Goal: Information Seeking & Learning: Compare options

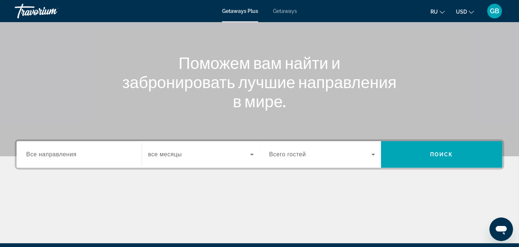
scroll to position [74, 0]
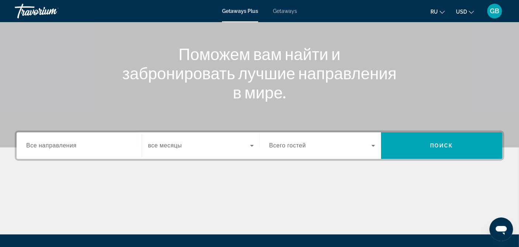
click at [74, 146] on span "Все направления" at bounding box center [51, 145] width 51 height 6
click at [74, 146] on input "Destination Все направления" at bounding box center [79, 146] width 106 height 9
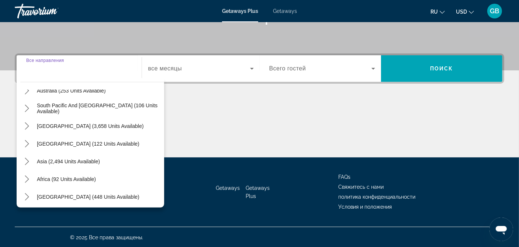
scroll to position [119, 0]
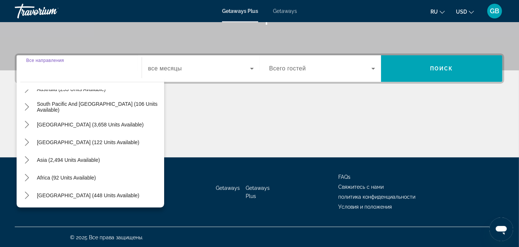
click at [75, 158] on span "Asia (2,494 units available)" at bounding box center [68, 160] width 63 height 6
type input "**********"
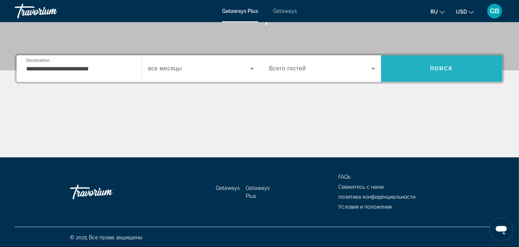
click at [440, 74] on span "Search" at bounding box center [441, 69] width 121 height 18
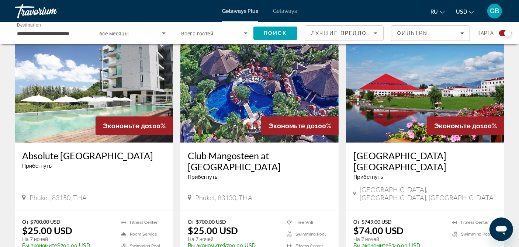
scroll to position [258, 0]
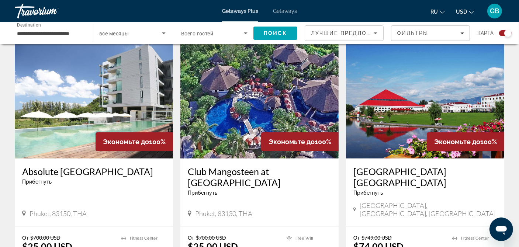
click at [268, 179] on h3 "Club Mangosteen at Mangosteen Resort & Ayurveda Spa" at bounding box center [259, 177] width 143 height 22
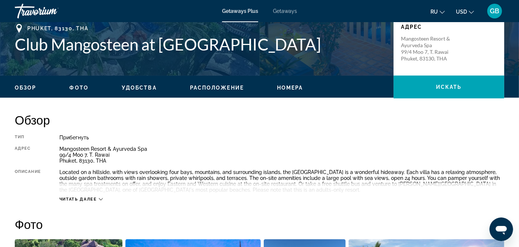
scroll to position [184, 0]
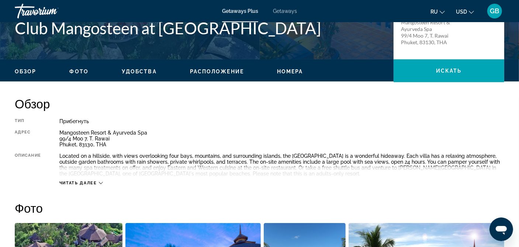
click at [88, 181] on span "Читать далее" at bounding box center [78, 183] width 38 height 5
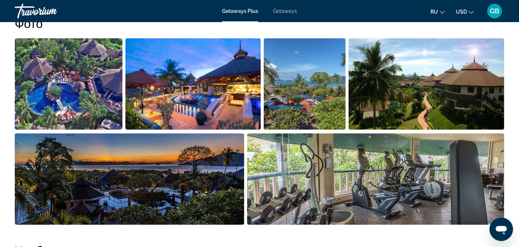
scroll to position [332, 0]
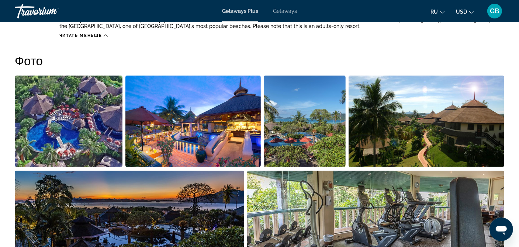
click at [92, 132] on img "Open full-screen image slider" at bounding box center [69, 121] width 108 height 91
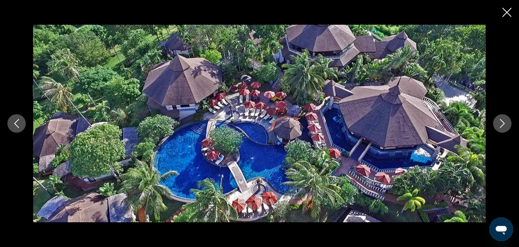
click at [500, 121] on icon "Next image" at bounding box center [502, 123] width 9 height 9
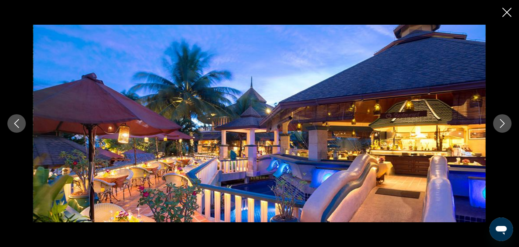
click at [500, 121] on icon "Next image" at bounding box center [502, 123] width 9 height 9
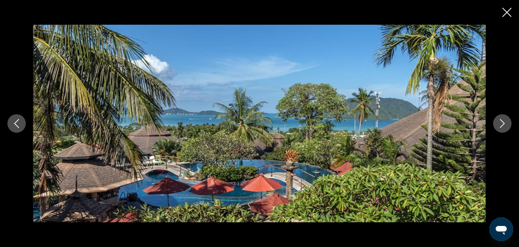
click at [500, 121] on icon "Next image" at bounding box center [502, 123] width 9 height 9
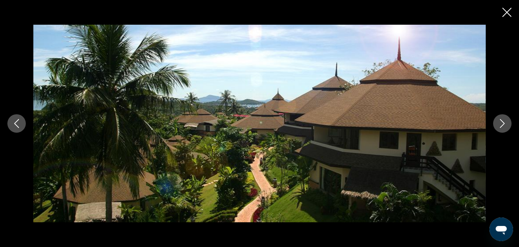
click at [500, 121] on icon "Next image" at bounding box center [502, 123] width 9 height 9
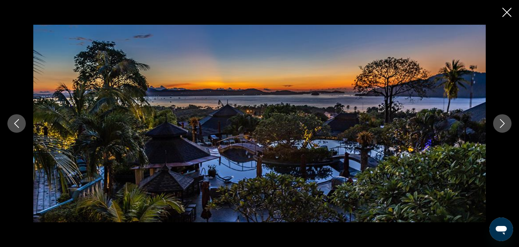
click at [500, 121] on icon "Next image" at bounding box center [502, 123] width 9 height 9
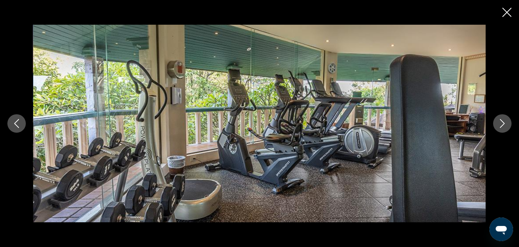
click at [500, 121] on icon "Next image" at bounding box center [502, 123] width 9 height 9
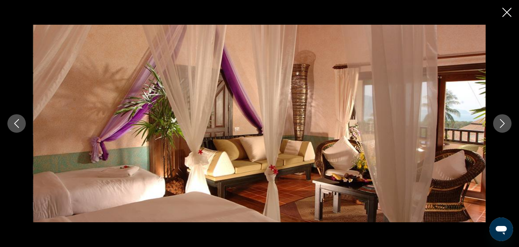
click at [500, 121] on icon "Next image" at bounding box center [502, 123] width 9 height 9
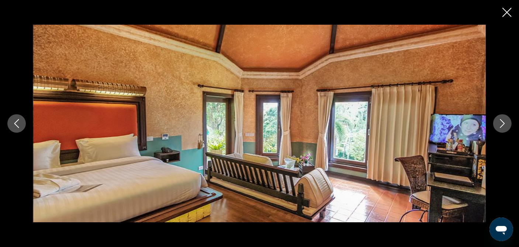
click at [500, 121] on icon "Next image" at bounding box center [502, 123] width 9 height 9
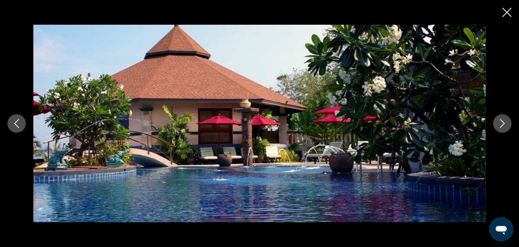
click at [500, 121] on icon "Next image" at bounding box center [502, 123] width 9 height 9
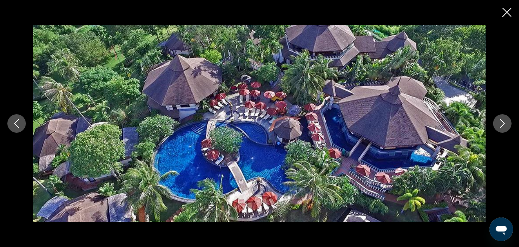
click at [509, 13] on icon "Close slideshow" at bounding box center [506, 12] width 9 height 9
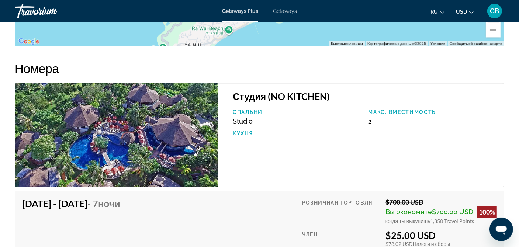
scroll to position [1217, 0]
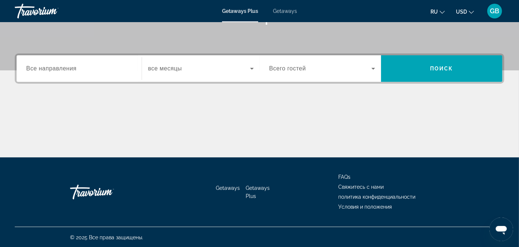
scroll to position [40, 0]
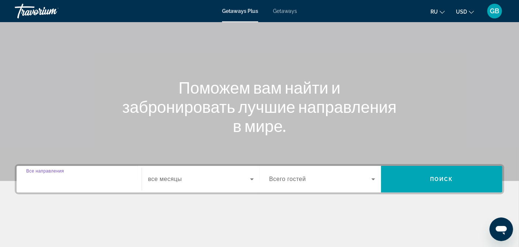
click at [79, 181] on input "Destination Все направления" at bounding box center [79, 179] width 106 height 9
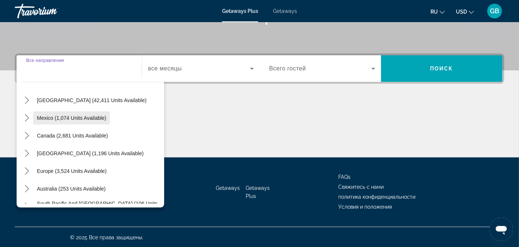
scroll to position [37, 0]
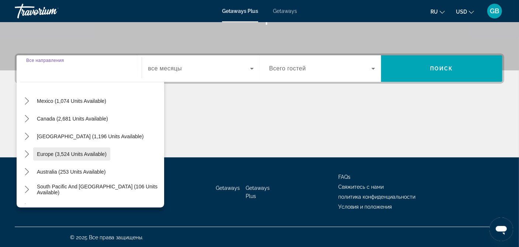
click at [77, 151] on span "Europe (3,524 units available)" at bounding box center [72, 154] width 70 height 6
type input "**********"
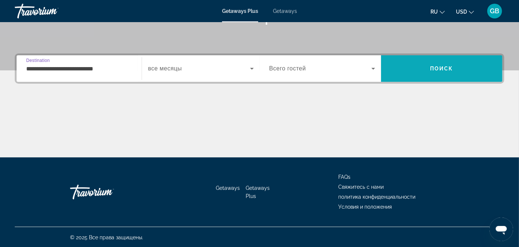
click at [414, 68] on span "Search" at bounding box center [441, 69] width 121 height 18
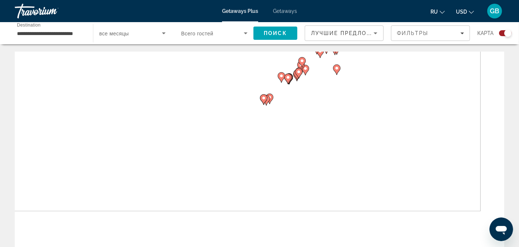
drag, startPoint x: 353, startPoint y: 160, endPoint x: 330, endPoint y: 88, distance: 75.3
click at [330, 88] on div "Чтобы активировать перетаскивание с помощью клавиатуры, нажмите Alt + Ввод. Пос…" at bounding box center [259, 162] width 489 height 221
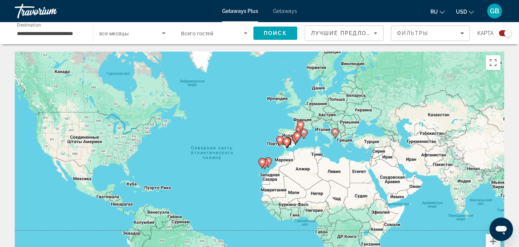
drag, startPoint x: 319, startPoint y: 91, endPoint x: 316, endPoint y: 165, distance: 74.2
click at [316, 165] on div "Чтобы активировать перетаскивание с помощью клавиатуры, нажмите Alt + Ввод. Пос…" at bounding box center [259, 162] width 489 height 221
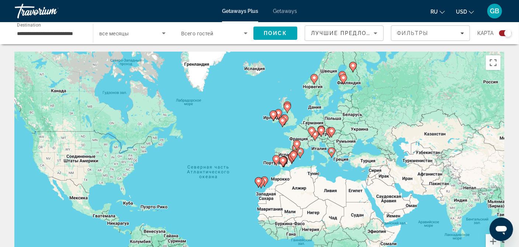
drag, startPoint x: 330, startPoint y: 115, endPoint x: 326, endPoint y: 135, distance: 20.4
click at [326, 135] on gmp-advanced-marker "Main content" at bounding box center [329, 132] width 7 height 11
click at [491, 244] on button "Увеличить" at bounding box center [493, 241] width 15 height 15
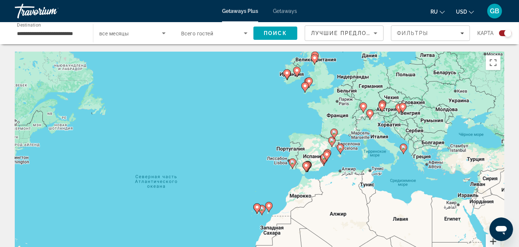
click at [491, 241] on button "Увеличить" at bounding box center [493, 241] width 15 height 15
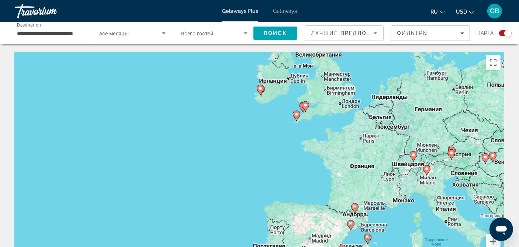
drag, startPoint x: 395, startPoint y: 76, endPoint x: 340, endPoint y: 176, distance: 114.2
click at [340, 176] on div "Чтобы активировать перетаскивание с помощью клавиатуры, нажмите Alt + Ввод. Пос…" at bounding box center [259, 162] width 489 height 221
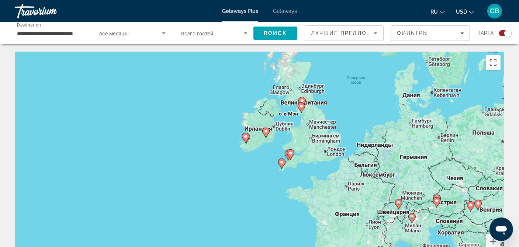
drag, startPoint x: 335, startPoint y: 166, endPoint x: 325, endPoint y: 203, distance: 38.2
click at [325, 203] on div "Чтобы активировать перетаскивание с помощью клавиатуры, нажмите Alt + Ввод. Пос…" at bounding box center [259, 162] width 489 height 221
click at [489, 243] on button "Увеличить" at bounding box center [493, 241] width 15 height 15
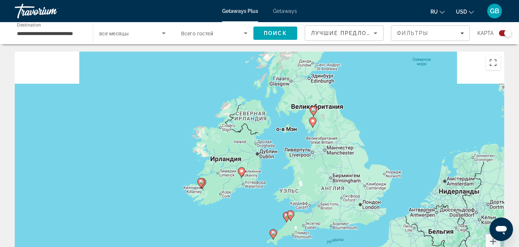
drag, startPoint x: 393, startPoint y: 99, endPoint x: 361, endPoint y: 171, distance: 78.7
click at [361, 171] on div "Чтобы активировать перетаскивание с помощью клавиатуры, нажмите Alt + Ввод. Пос…" at bounding box center [259, 162] width 489 height 221
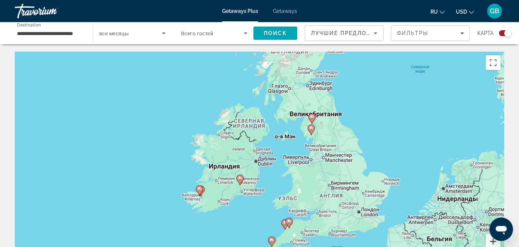
click at [487, 242] on button "Увеличить" at bounding box center [493, 241] width 15 height 15
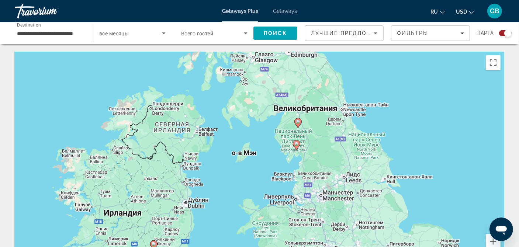
drag, startPoint x: 413, startPoint y: 130, endPoint x: 346, endPoint y: 173, distance: 79.7
click at [346, 173] on div "Чтобы активировать перетаскивание с помощью клавиатуры, нажмите Alt + Ввод. Пос…" at bounding box center [259, 162] width 489 height 221
click at [487, 242] on button "Увеличить" at bounding box center [493, 241] width 15 height 15
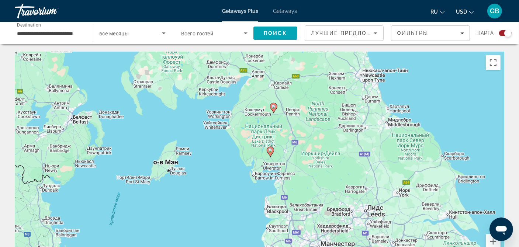
drag, startPoint x: 405, startPoint y: 143, endPoint x: 342, endPoint y: 163, distance: 66.0
click at [342, 163] on div "Чтобы активировать перетаскивание с помощью клавиатуры, нажмите Alt + Ввод. Пос…" at bounding box center [259, 162] width 489 height 221
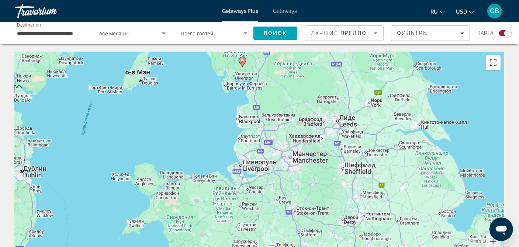
drag, startPoint x: 343, startPoint y: 196, endPoint x: 315, endPoint y: 106, distance: 94.2
click at [315, 106] on div "Чтобы активировать перетаскивание с помощью клавиатуры, нажмите Alt + Ввод. Пос…" at bounding box center [259, 162] width 489 height 221
click at [488, 242] on button "Увеличить" at bounding box center [493, 241] width 15 height 15
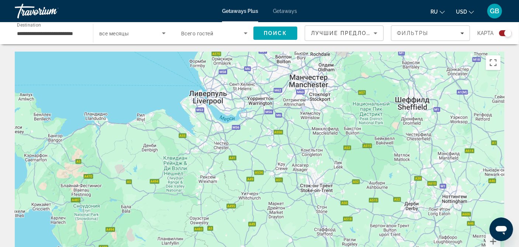
drag, startPoint x: 472, startPoint y: 225, endPoint x: 457, endPoint y: 150, distance: 77.0
click at [457, 150] on div "Main content" at bounding box center [259, 162] width 489 height 221
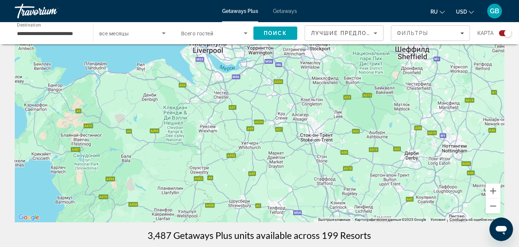
scroll to position [74, 0]
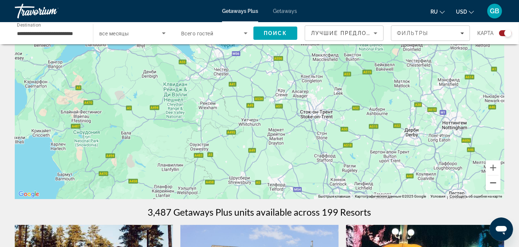
click at [494, 187] on button "Уменьшить" at bounding box center [493, 183] width 15 height 15
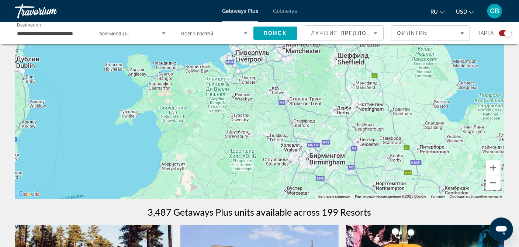
click at [494, 187] on button "Уменьшить" at bounding box center [493, 183] width 15 height 15
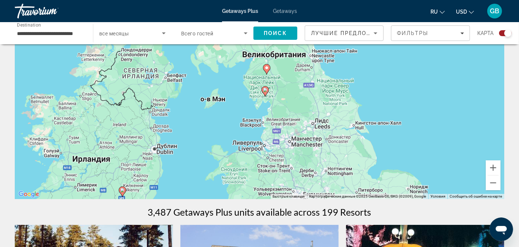
drag, startPoint x: 338, startPoint y: 128, endPoint x: 356, endPoint y: 202, distance: 75.9
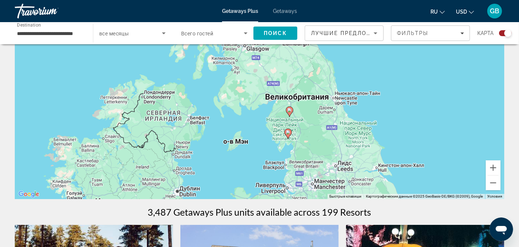
drag, startPoint x: 283, startPoint y: 112, endPoint x: 280, endPoint y: 90, distance: 22.4
click at [280, 91] on div "Чтобы активировать перетаскивание с помощью клавиатуры, нажмите Alt + Ввод. Пос…" at bounding box center [259, 88] width 489 height 221
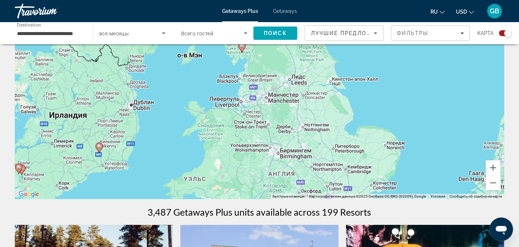
drag, startPoint x: 310, startPoint y: 151, endPoint x: 274, endPoint y: 102, distance: 60.6
click at [274, 102] on div "Чтобы активировать перетаскивание с помощью клавиатуры, нажмите Alt + Ввод. Пос…" at bounding box center [259, 88] width 489 height 221
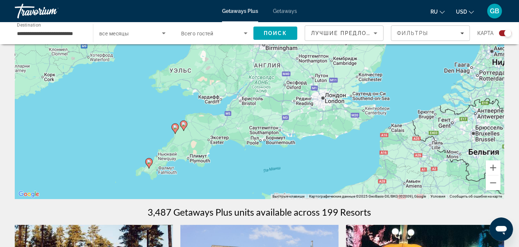
drag, startPoint x: 321, startPoint y: 155, endPoint x: 323, endPoint y: 115, distance: 39.1
click at [325, 117] on div "Чтобы активировать перетаскивание с помощью клавиатуры, нажмите Alt + Ввод. Пос…" at bounding box center [259, 88] width 489 height 221
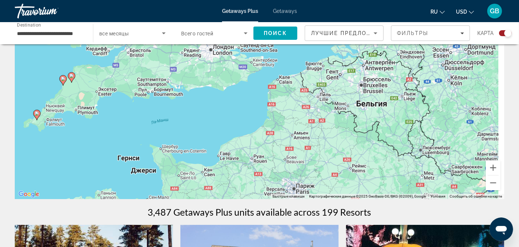
drag, startPoint x: 409, startPoint y: 167, endPoint x: 296, endPoint y: 122, distance: 122.2
click at [297, 123] on div "Чтобы активировать перетаскивание с помощью клавиатуры, нажмите Alt + Ввод. Пос…" at bounding box center [259, 88] width 489 height 221
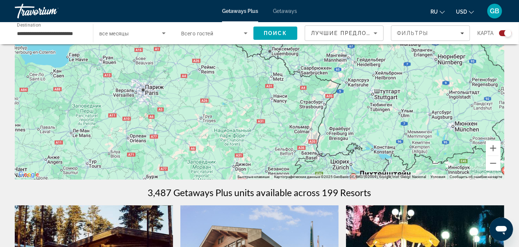
scroll to position [111, 0]
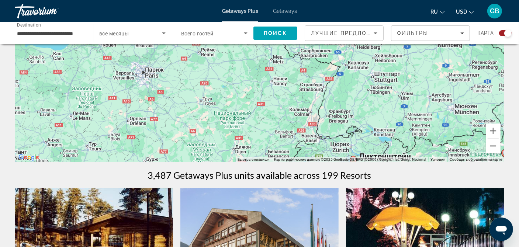
click at [496, 146] on button "Уменьшить" at bounding box center [493, 146] width 15 height 15
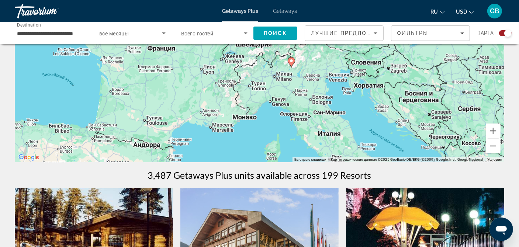
drag, startPoint x: 458, startPoint y: 138, endPoint x: 415, endPoint y: 62, distance: 86.7
click at [415, 65] on div "Чтобы активировать перетаскивание с помощью клавиатуры, нажмите Alt + Ввод. Пос…" at bounding box center [259, 51] width 489 height 221
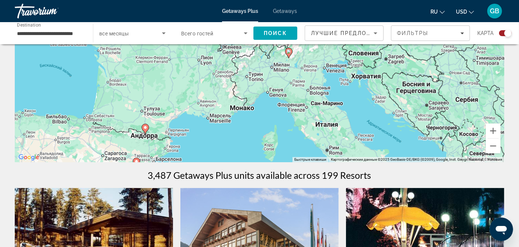
drag, startPoint x: 404, startPoint y: 121, endPoint x: 395, endPoint y: 85, distance: 37.6
click at [395, 85] on div "Чтобы активировать перетаскивание с помощью клавиатуры, нажмите Alt + Ввод. Пос…" at bounding box center [259, 51] width 489 height 221
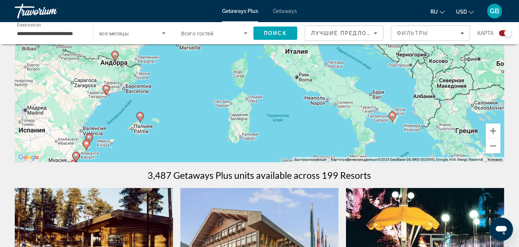
drag, startPoint x: 395, startPoint y: 92, endPoint x: 373, endPoint y: 74, distance: 28.6
click at [373, 75] on div "Чтобы активировать перетаскивание с помощью клавиатуры, нажмите Alt + Ввод. Пос…" at bounding box center [259, 51] width 489 height 221
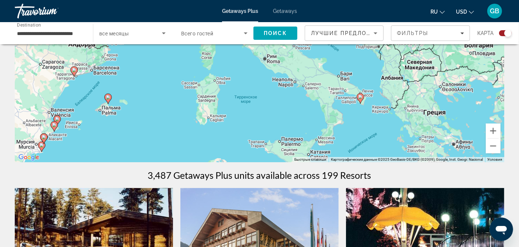
drag, startPoint x: 388, startPoint y: 111, endPoint x: 349, endPoint y: 90, distance: 44.5
click at [350, 91] on div "Для навигации используйте клавиши со стрелками. Чтобы активировать перетаскиван…" at bounding box center [259, 51] width 489 height 221
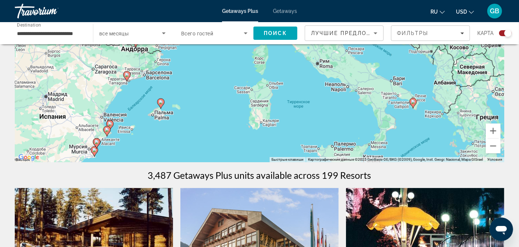
drag, startPoint x: 386, startPoint y: 126, endPoint x: 448, endPoint y: 134, distance: 62.1
click at [448, 134] on div "Чтобы активировать перетаскивание с помощью клавиатуры, нажмите Alt + Ввод. Пос…" at bounding box center [259, 51] width 489 height 221
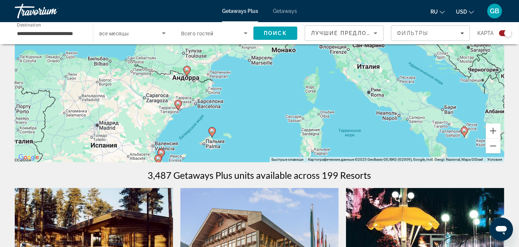
drag, startPoint x: 203, startPoint y: 124, endPoint x: 256, endPoint y: 153, distance: 60.3
click at [256, 153] on div "Чтобы активировать перетаскивание с помощью клавиатуры, нажмите Alt + Ввод. Пос…" at bounding box center [259, 51] width 489 height 221
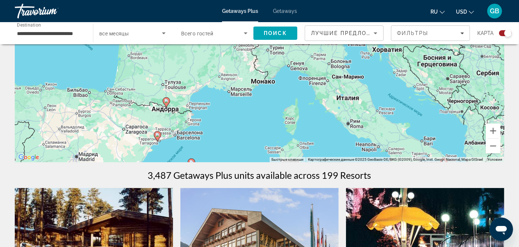
drag, startPoint x: 325, startPoint y: 103, endPoint x: 304, endPoint y: 135, distance: 38.6
click at [304, 135] on div "Чтобы активировать перетаскивание с помощью клавиатуры, нажмите Alt + Ввод. Пос…" at bounding box center [259, 51] width 489 height 221
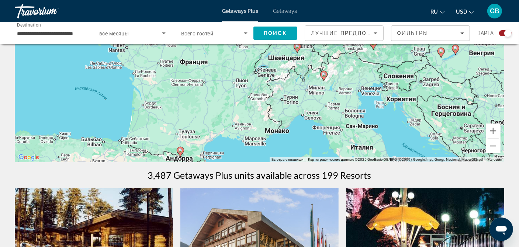
drag, startPoint x: 263, startPoint y: 84, endPoint x: 277, endPoint y: 134, distance: 52.1
click at [277, 134] on div "Чтобы активировать перетаскивание с помощью клавиатуры, нажмите Alt + Ввод. Пос…" at bounding box center [259, 51] width 489 height 221
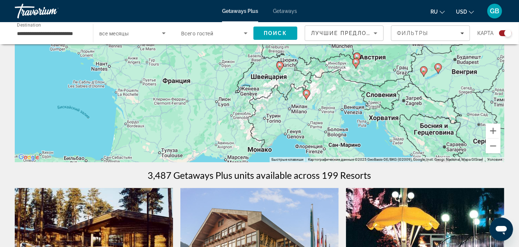
drag, startPoint x: 327, startPoint y: 97, endPoint x: 275, endPoint y: 134, distance: 64.0
click at [288, 130] on div "Чтобы активировать перетаскивание с помощью клавиатуры, нажмите Alt + Ввод. Пос…" at bounding box center [259, 51] width 489 height 221
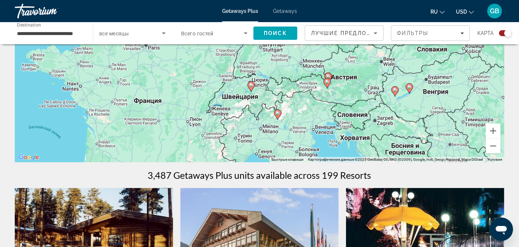
drag, startPoint x: 212, startPoint y: 126, endPoint x: 264, endPoint y: 77, distance: 71.0
click at [261, 82] on div "Чтобы активировать перетаскивание с помощью клавиатуры, нажмите Alt + Ввод. Пос…" at bounding box center [259, 51] width 489 height 221
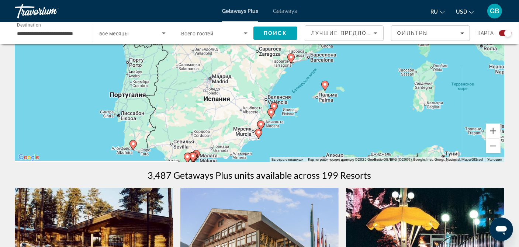
drag, startPoint x: 263, startPoint y: 120, endPoint x: 262, endPoint y: 96, distance: 24.4
click at [262, 98] on div "Чтобы активировать перетаскивание с помощью клавиатуры, нажмите Alt + Ввод. Пос…" at bounding box center [259, 51] width 489 height 221
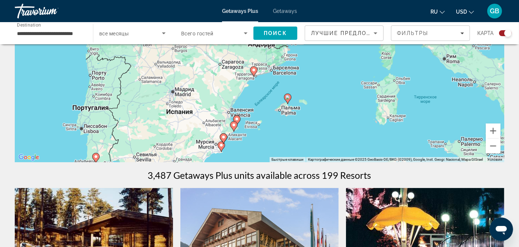
drag, startPoint x: 296, startPoint y: 134, endPoint x: 259, endPoint y: 155, distance: 41.9
click at [259, 155] on div "Чтобы активировать перетаскивание с помощью клавиатуры, нажмите Alt + Ввод. Пос…" at bounding box center [259, 51] width 489 height 221
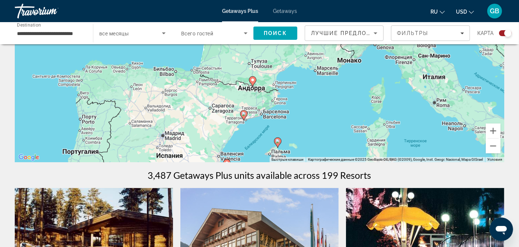
drag, startPoint x: 271, startPoint y: 106, endPoint x: 261, endPoint y: 151, distance: 45.7
click at [261, 151] on div "Чтобы активировать перетаскивание с помощью клавиатуры, нажмите Alt + Ввод. Пос…" at bounding box center [259, 51] width 489 height 221
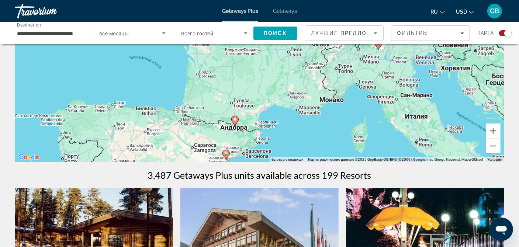
drag, startPoint x: 303, startPoint y: 105, endPoint x: 295, endPoint y: 93, distance: 14.6
click at [294, 101] on div "Чтобы активировать перетаскивание с помощью клавиатуры, нажмите Alt + Ввод. Пос…" at bounding box center [259, 51] width 489 height 221
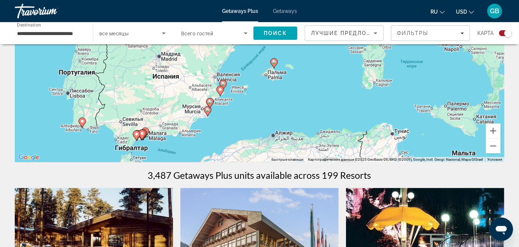
drag, startPoint x: 283, startPoint y: 125, endPoint x: 283, endPoint y: 82, distance: 43.1
click at [284, 84] on div "Чтобы активировать перетаскивание с помощью клавиатуры, нажмите Alt + Ввод. Пос…" at bounding box center [259, 51] width 489 height 221
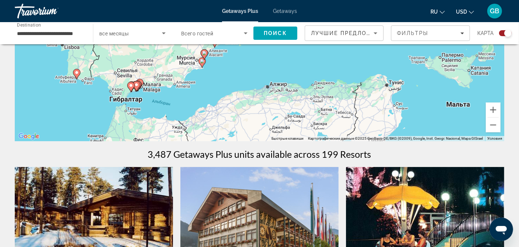
scroll to position [53, 0]
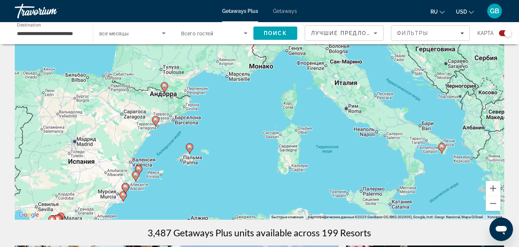
drag, startPoint x: 417, startPoint y: 136, endPoint x: 315, endPoint y: 197, distance: 118.6
click at [318, 197] on div "Чтобы активировать перетаскивание с помощью клавиатуры, нажмите Alt + Ввод. Пос…" at bounding box center [259, 109] width 489 height 221
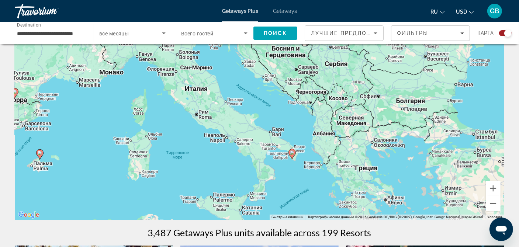
drag, startPoint x: 384, startPoint y: 184, endPoint x: 256, endPoint y: 184, distance: 127.6
click at [256, 184] on div "Чтобы активировать перетаскивание с помощью клавиатуры, нажмите Alt + Ввод. Пос…" at bounding box center [259, 109] width 489 height 221
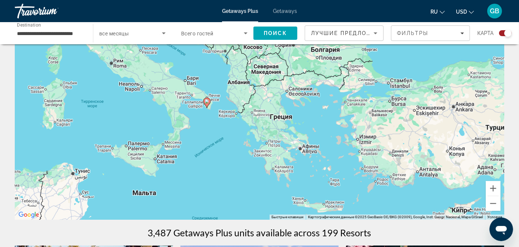
drag, startPoint x: 375, startPoint y: 172, endPoint x: 298, endPoint y: 127, distance: 88.9
click at [298, 127] on div "Чтобы активировать перетаскивание с помощью клавиатуры, нажмите Alt + Ввод. Пос…" at bounding box center [259, 109] width 489 height 221
click at [494, 203] on button "Уменьшить" at bounding box center [493, 203] width 15 height 15
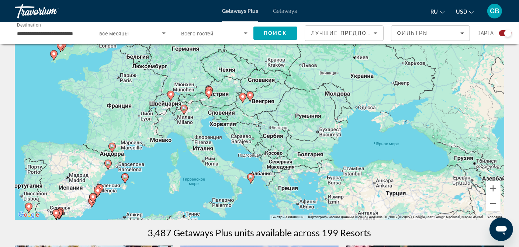
drag, startPoint x: 349, startPoint y: 105, endPoint x: 367, endPoint y: 181, distance: 77.6
click at [367, 181] on div "Чтобы активировать перетаскивание с помощью клавиатуры, нажмите Alt + Ввод. Пос…" at bounding box center [259, 109] width 489 height 221
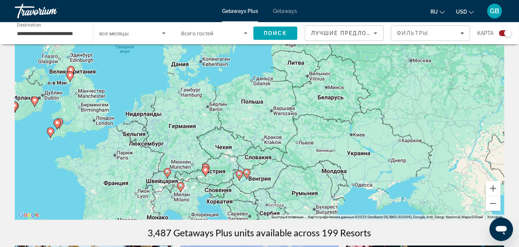
drag, startPoint x: 354, startPoint y: 111, endPoint x: 354, endPoint y: 180, distance: 68.6
click at [354, 180] on div "Чтобы активировать перетаскивание с помощью клавиатуры, нажмите Alt + Ввод. Пос…" at bounding box center [259, 109] width 489 height 221
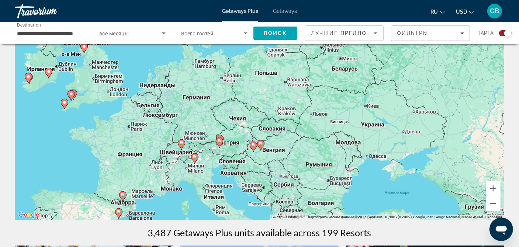
drag, startPoint x: 312, startPoint y: 155, endPoint x: 328, endPoint y: 125, distance: 33.5
click at [328, 125] on div "Чтобы активировать перетаскивание с помощью клавиатуры, нажмите Alt + Ввод. Пос…" at bounding box center [259, 109] width 489 height 221
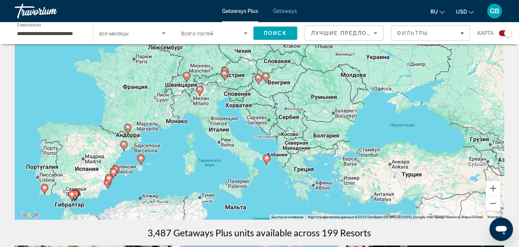
drag, startPoint x: 345, startPoint y: 187, endPoint x: 340, endPoint y: 124, distance: 63.6
click at [340, 125] on div "Чтобы активировать перетаскивание с помощью клавиатуры, нажмите Alt + Ввод. Пос…" at bounding box center [259, 109] width 489 height 221
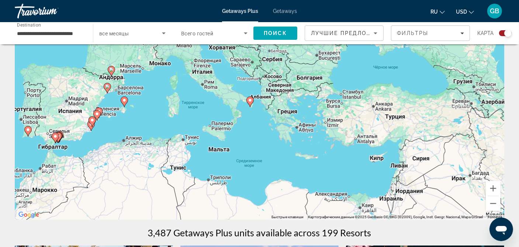
drag, startPoint x: 334, startPoint y: 163, endPoint x: 319, endPoint y: 137, distance: 29.9
click at [319, 137] on div "Чтобы активировать перетаскивание с помощью клавиатуры, нажмите Alt + Ввод. Пос…" at bounding box center [259, 109] width 489 height 221
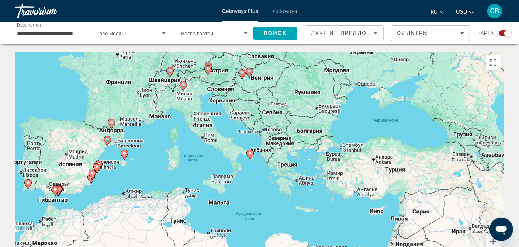
scroll to position [37, 0]
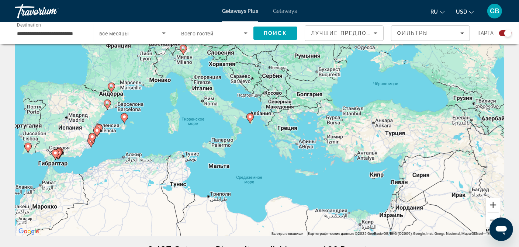
click at [496, 206] on button "Увеличить" at bounding box center [493, 205] width 15 height 15
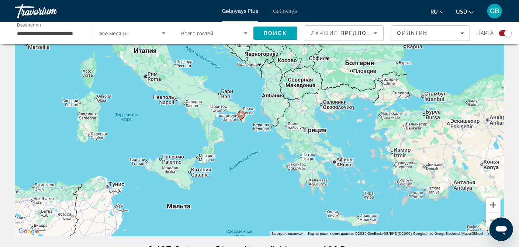
click at [491, 203] on button "Увеличить" at bounding box center [493, 205] width 15 height 15
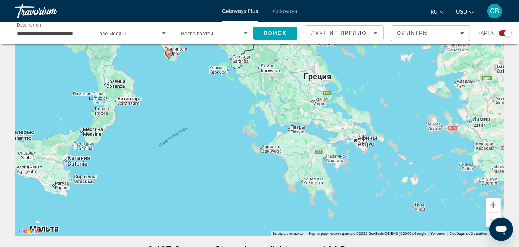
drag, startPoint x: 451, startPoint y: 197, endPoint x: 398, endPoint y: 139, distance: 79.1
click at [398, 139] on div "Чтобы активировать перетаскивание с помощью клавиатуры, нажмите Alt + Ввод. Пос…" at bounding box center [259, 125] width 489 height 221
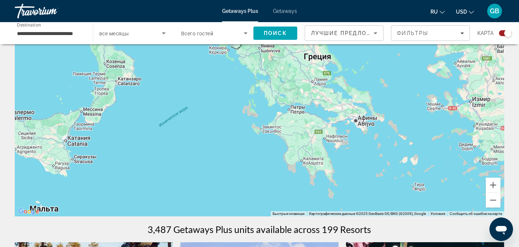
scroll to position [74, 0]
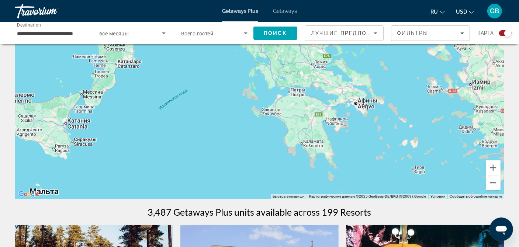
click at [490, 183] on button "Уменьшить" at bounding box center [493, 183] width 15 height 15
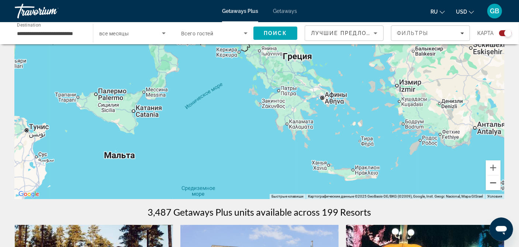
click at [490, 183] on button "Уменьшить" at bounding box center [493, 183] width 15 height 15
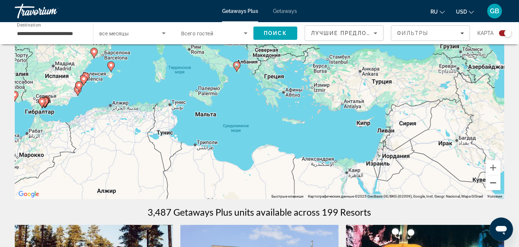
click at [490, 183] on button "Уменьшить" at bounding box center [493, 183] width 15 height 15
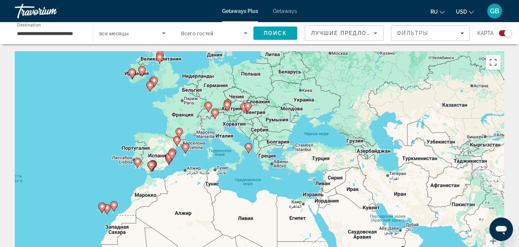
scroll to position [0, 0]
click at [279, 10] on span "Getaways" at bounding box center [285, 11] width 24 height 6
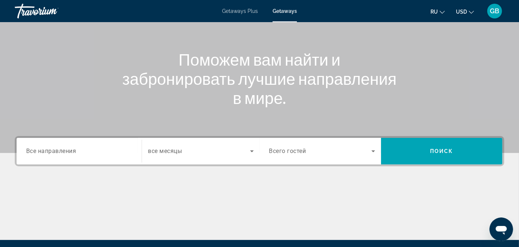
scroll to position [74, 0]
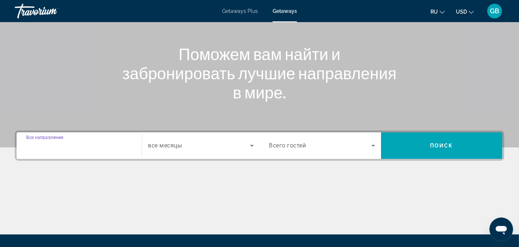
click at [83, 146] on input "Destination Все направления" at bounding box center [79, 146] width 106 height 9
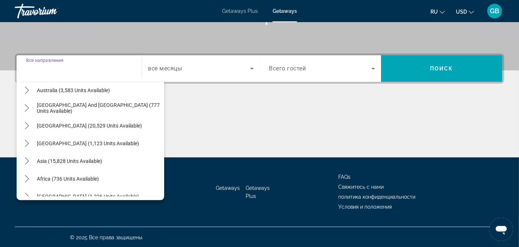
scroll to position [119, 0]
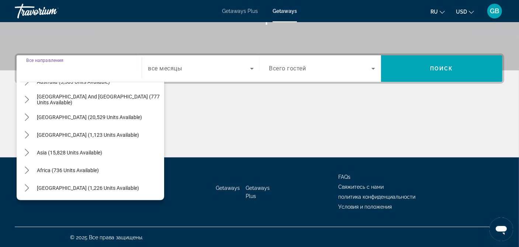
click at [82, 150] on span "Asia (15,828 units available)" at bounding box center [69, 153] width 65 height 6
type input "**********"
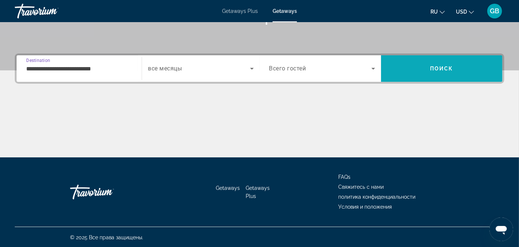
click at [443, 68] on span "Поиск" at bounding box center [441, 69] width 23 height 6
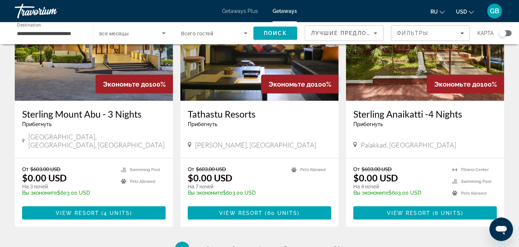
scroll to position [872, 0]
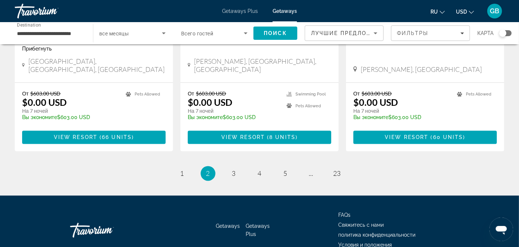
scroll to position [968, 0]
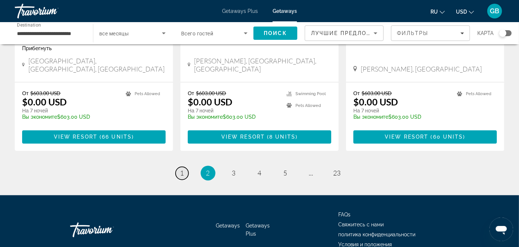
click at [184, 167] on link "page 1" at bounding box center [182, 173] width 13 height 13
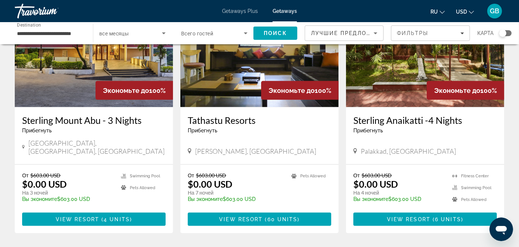
scroll to position [945, 0]
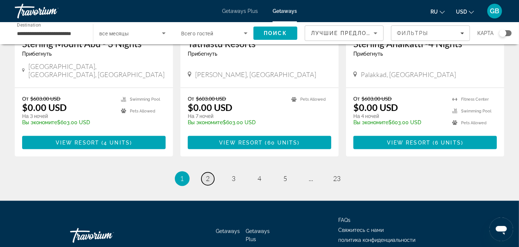
click at [211, 173] on link "page 2" at bounding box center [207, 179] width 13 height 13
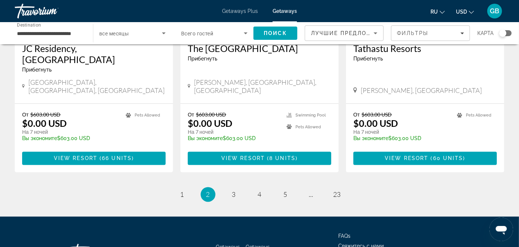
scroll to position [959, 0]
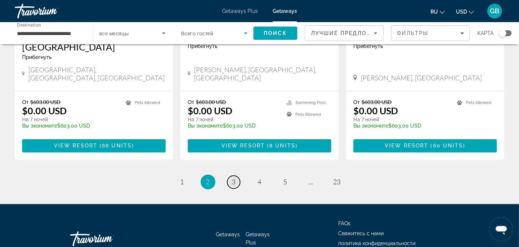
click at [235, 178] on span "3" at bounding box center [234, 182] width 4 height 8
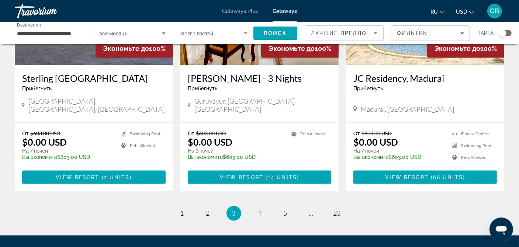
scroll to position [922, 0]
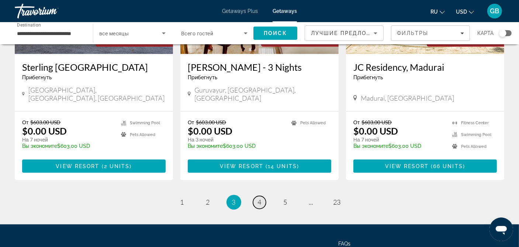
click at [257, 196] on link "page 4" at bounding box center [259, 202] width 13 height 13
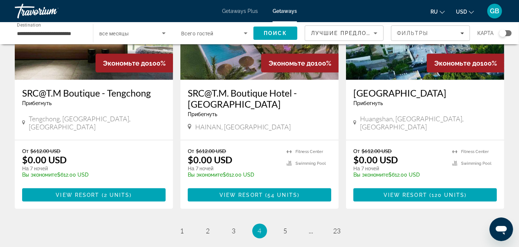
scroll to position [922, 0]
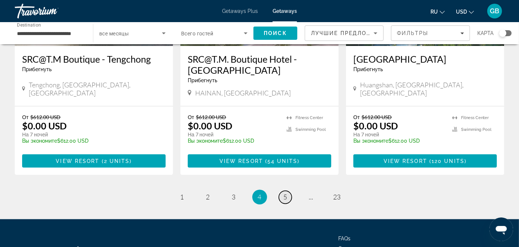
click at [288, 191] on link "page 5" at bounding box center [285, 197] width 13 height 13
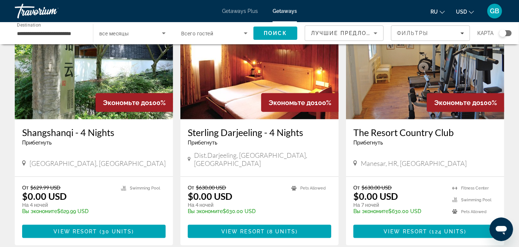
scroll to position [885, 0]
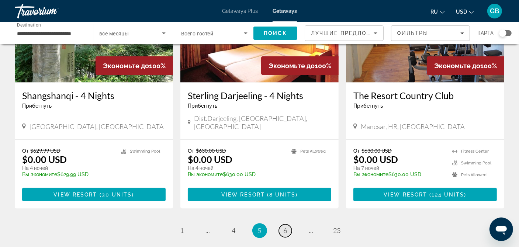
click at [282, 225] on link "page 6" at bounding box center [285, 231] width 13 height 13
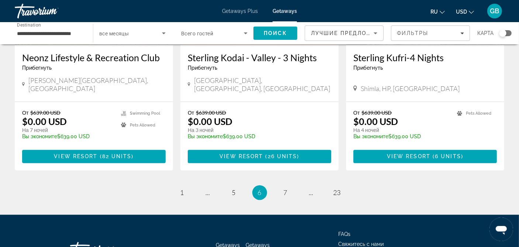
scroll to position [945, 0]
click at [282, 187] on link "page 7" at bounding box center [285, 193] width 13 height 13
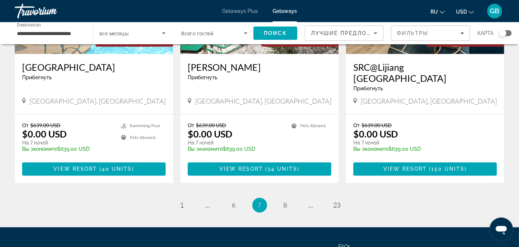
scroll to position [957, 0]
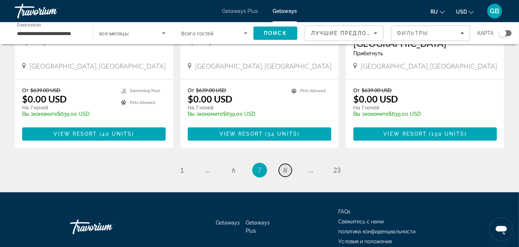
click at [284, 166] on span "8" at bounding box center [286, 170] width 4 height 8
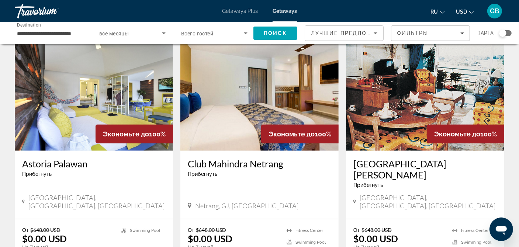
scroll to position [590, 0]
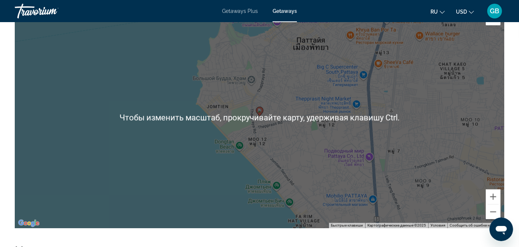
scroll to position [811, 0]
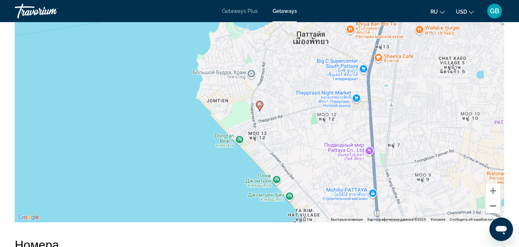
click at [494, 206] on button "Уменьшить" at bounding box center [493, 206] width 15 height 15
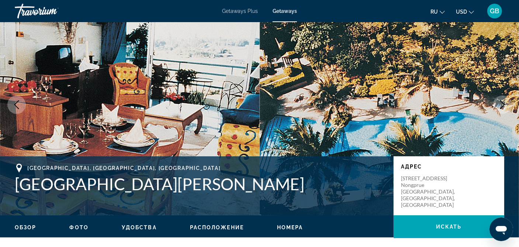
scroll to position [0, 0]
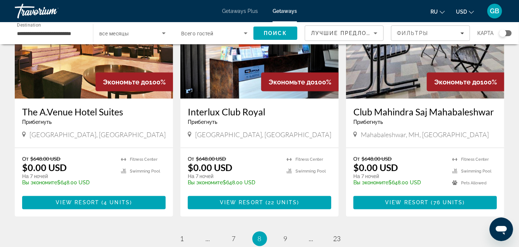
scroll to position [957, 0]
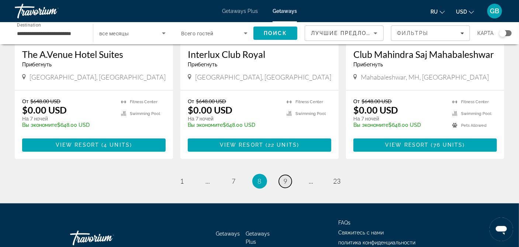
click at [284, 177] on span "9" at bounding box center [286, 181] width 4 height 8
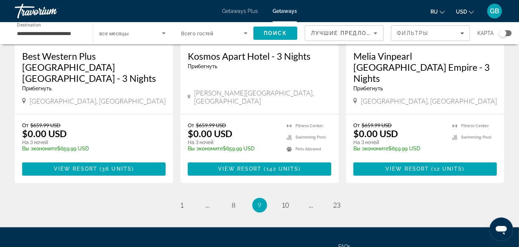
scroll to position [959, 0]
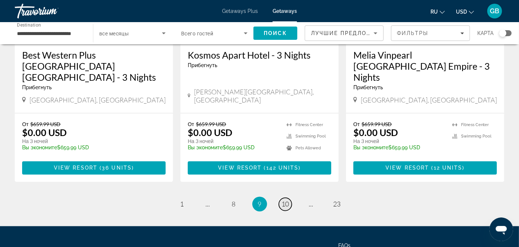
click at [283, 200] on span "10" at bounding box center [285, 204] width 7 height 8
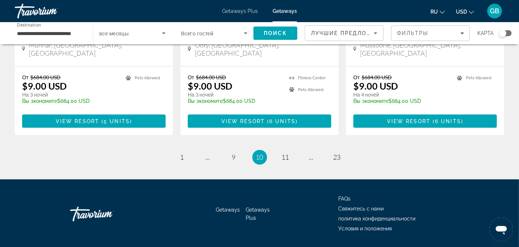
scroll to position [968, 0]
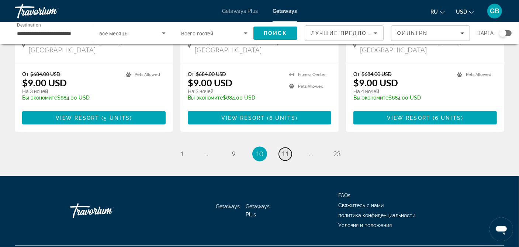
click at [285, 150] on span "11" at bounding box center [285, 154] width 7 height 8
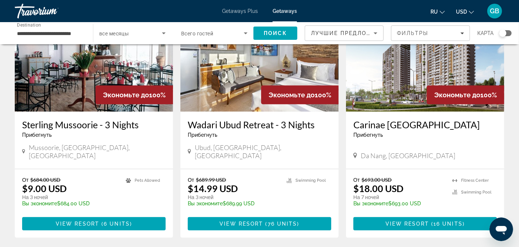
scroll to position [369, 0]
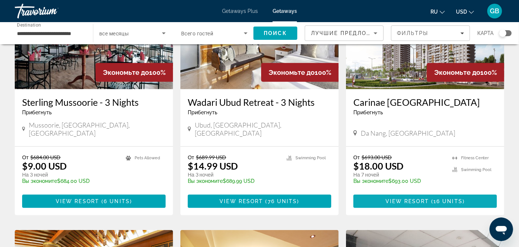
click at [402, 193] on span "Main content" at bounding box center [424, 202] width 143 height 18
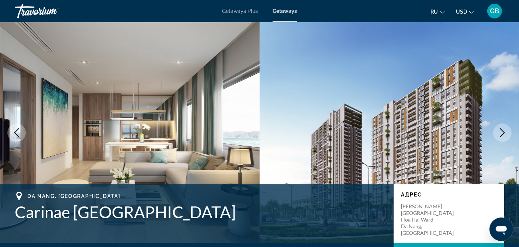
scroll to position [37, 0]
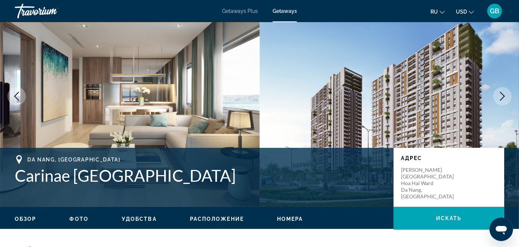
click at [506, 99] on icon "Next image" at bounding box center [502, 96] width 9 height 9
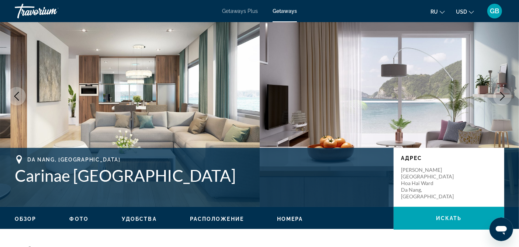
click at [506, 99] on icon "Next image" at bounding box center [502, 96] width 9 height 9
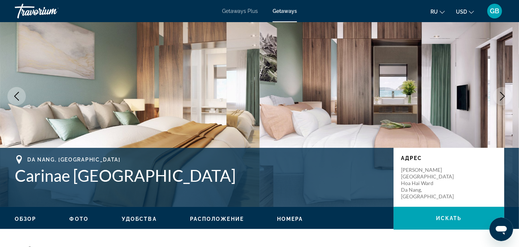
click at [506, 99] on icon "Next image" at bounding box center [502, 96] width 9 height 9
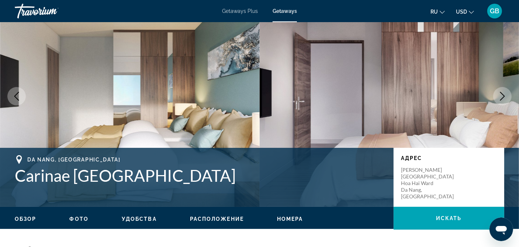
click at [506, 99] on icon "Next image" at bounding box center [502, 96] width 9 height 9
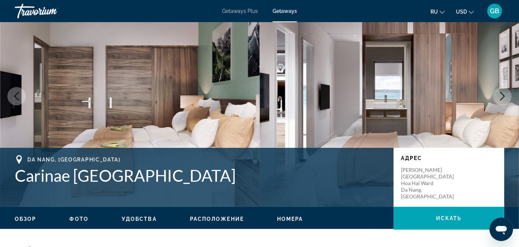
click at [506, 99] on icon "Next image" at bounding box center [502, 96] width 9 height 9
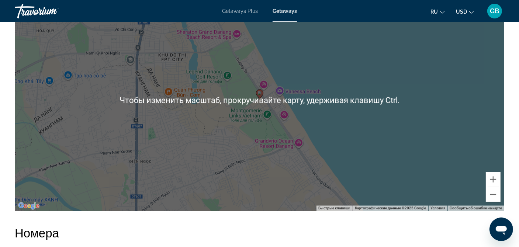
scroll to position [885, 0]
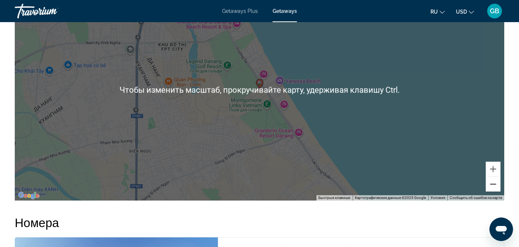
click at [493, 183] on button "Уменьшить" at bounding box center [493, 184] width 15 height 15
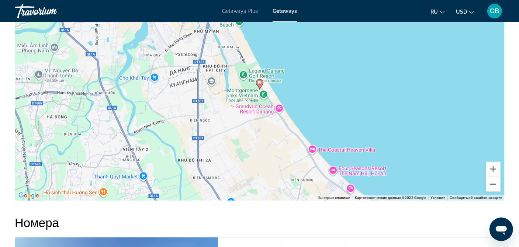
click at [493, 188] on button "Уменьшить" at bounding box center [493, 184] width 15 height 15
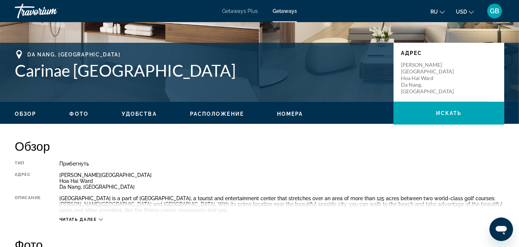
scroll to position [31, 0]
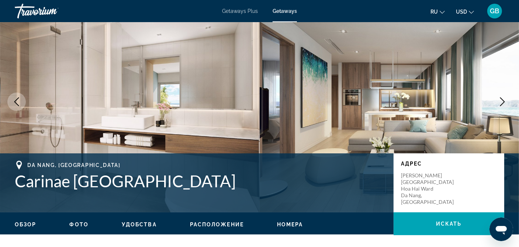
click at [503, 103] on icon "Next image" at bounding box center [502, 101] width 5 height 9
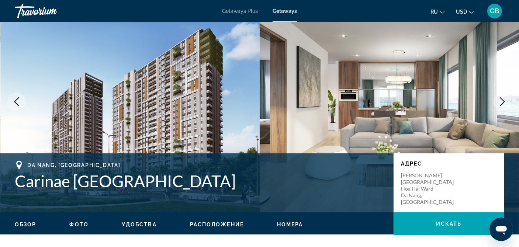
click at [503, 103] on icon "Next image" at bounding box center [502, 101] width 5 height 9
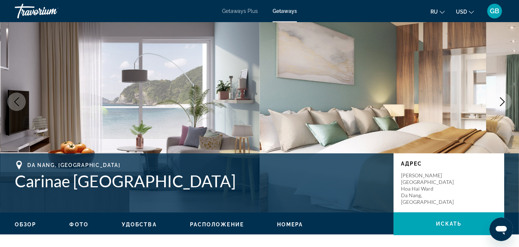
click at [503, 103] on icon "Next image" at bounding box center [502, 101] width 5 height 9
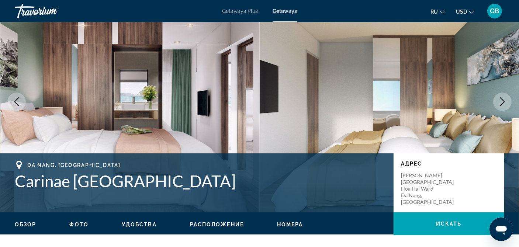
click at [503, 103] on icon "Next image" at bounding box center [502, 101] width 5 height 9
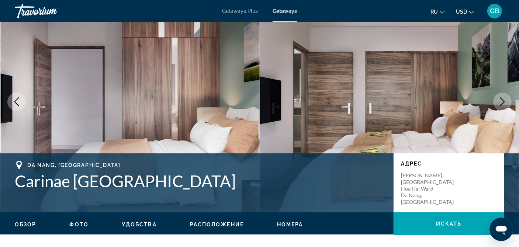
click at [503, 103] on icon "Next image" at bounding box center [502, 101] width 5 height 9
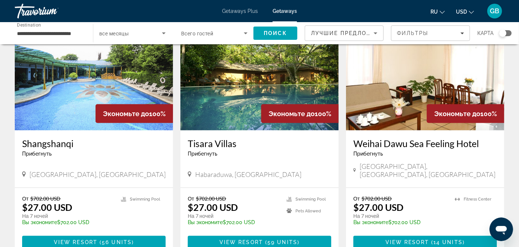
scroll to position [885, 0]
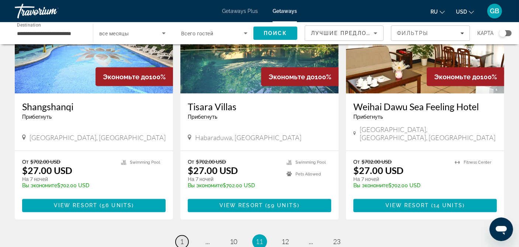
click at [181, 238] on span "1" at bounding box center [182, 242] width 4 height 8
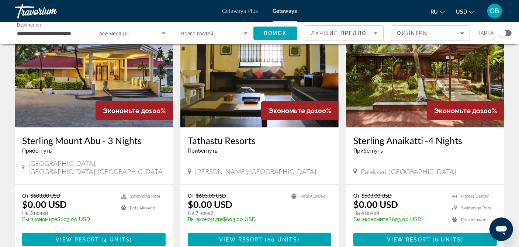
scroll to position [922, 0]
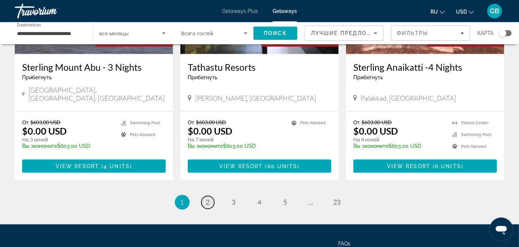
click at [207, 198] on span "2" at bounding box center [208, 202] width 4 height 8
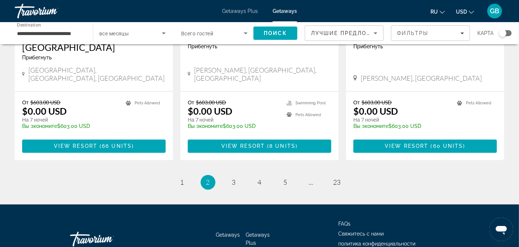
scroll to position [959, 0]
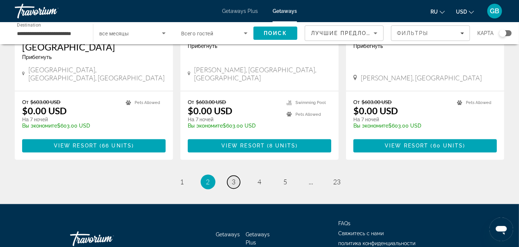
click at [235, 178] on span "3" at bounding box center [234, 182] width 4 height 8
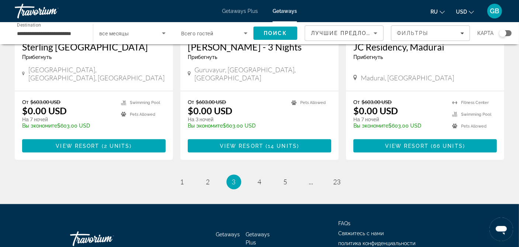
scroll to position [957, 0]
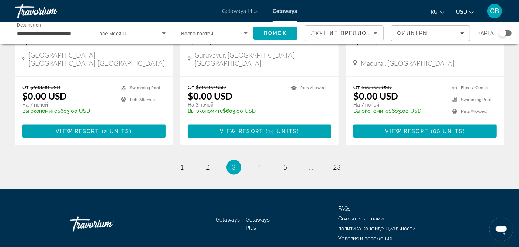
click at [258, 163] on span "4" at bounding box center [260, 167] width 4 height 8
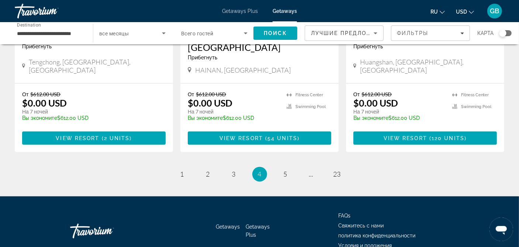
scroll to position [957, 0]
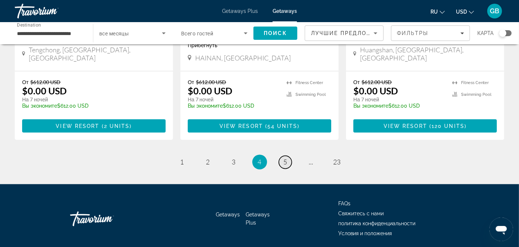
click at [287, 158] on span "5" at bounding box center [286, 162] width 4 height 8
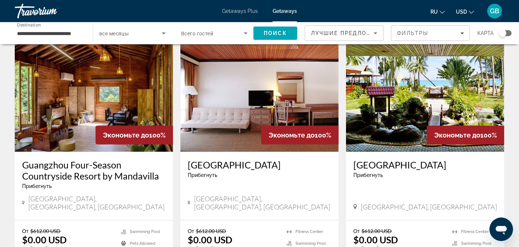
scroll to position [332, 0]
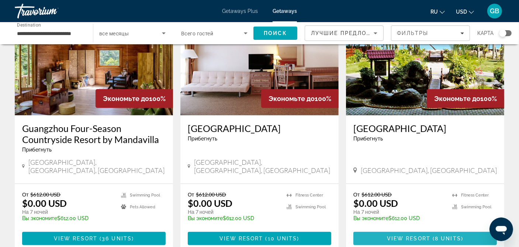
click at [428, 236] on span "View Resort" at bounding box center [409, 239] width 44 height 6
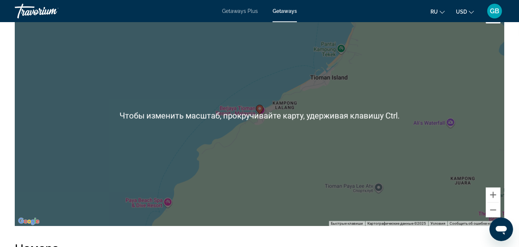
scroll to position [1033, 0]
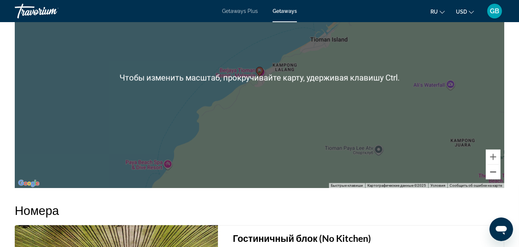
click at [495, 172] on button "Уменьшить" at bounding box center [493, 172] width 15 height 15
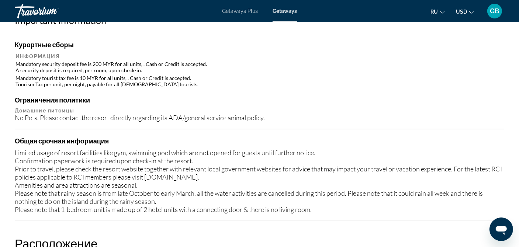
scroll to position [701, 0]
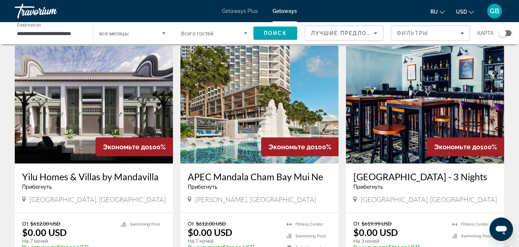
scroll to position [590, 0]
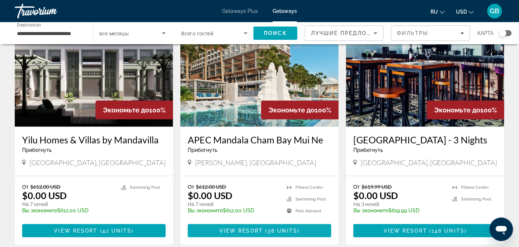
click at [254, 228] on span "View Resort" at bounding box center [241, 231] width 44 height 6
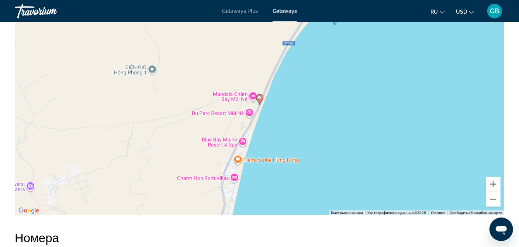
scroll to position [922, 0]
click at [492, 192] on button "Уменьшить" at bounding box center [493, 199] width 15 height 15
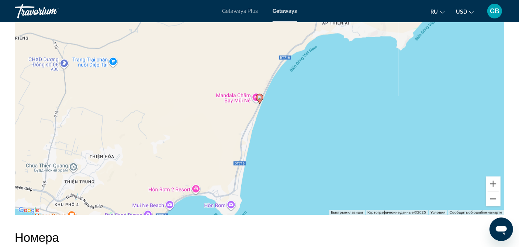
click at [492, 192] on button "Уменьшить" at bounding box center [493, 199] width 15 height 15
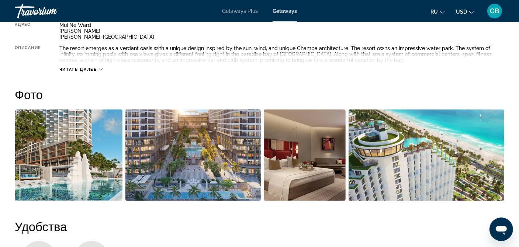
scroll to position [258, 0]
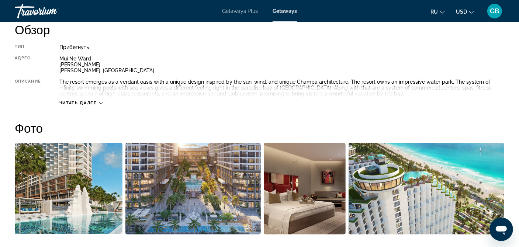
click at [87, 182] on img "Open full-screen image slider" at bounding box center [69, 188] width 108 height 91
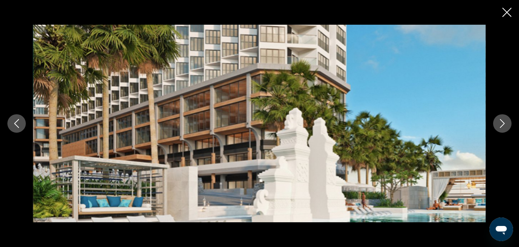
click at [504, 125] on icon "Next image" at bounding box center [502, 123] width 9 height 9
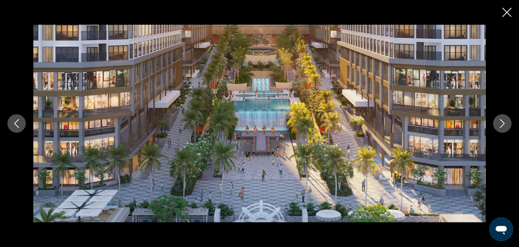
click at [504, 125] on icon "Next image" at bounding box center [502, 123] width 9 height 9
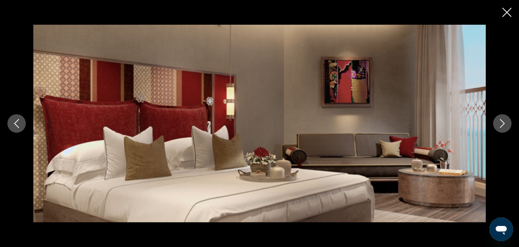
click at [504, 125] on icon "Next image" at bounding box center [502, 123] width 9 height 9
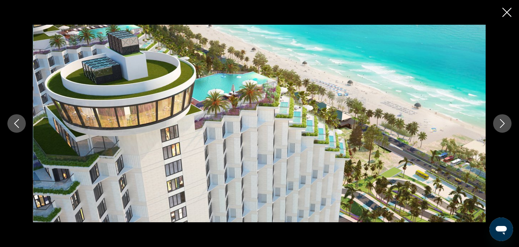
click at [504, 125] on icon "Next image" at bounding box center [502, 123] width 9 height 9
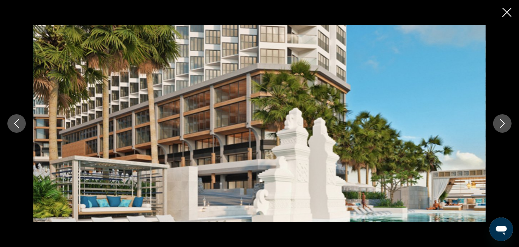
click at [504, 125] on icon "Next image" at bounding box center [502, 123] width 9 height 9
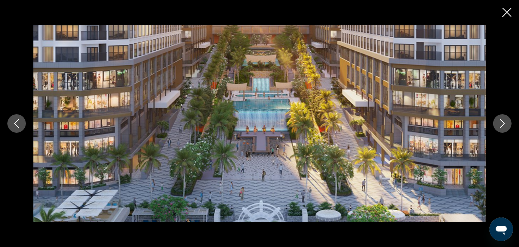
click at [504, 125] on icon "Next image" at bounding box center [502, 123] width 9 height 9
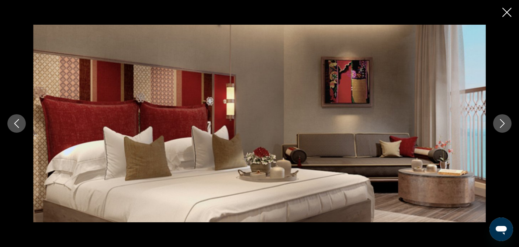
click at [504, 125] on icon "Next image" at bounding box center [502, 123] width 9 height 9
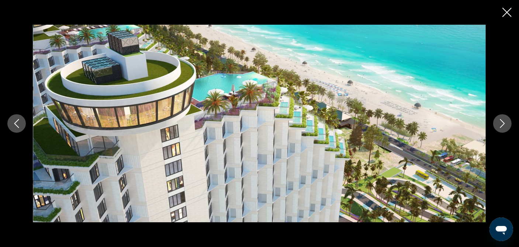
click at [504, 125] on icon "Next image" at bounding box center [502, 123] width 9 height 9
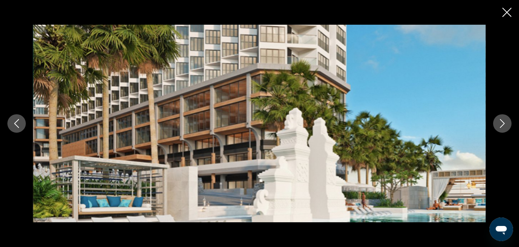
click at [510, 15] on icon "Close slideshow" at bounding box center [506, 12] width 9 height 9
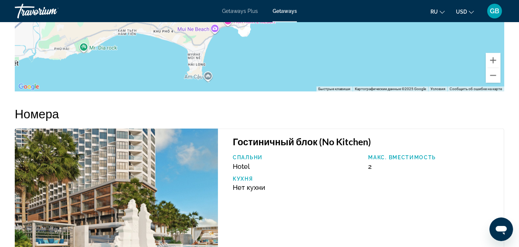
scroll to position [959, 0]
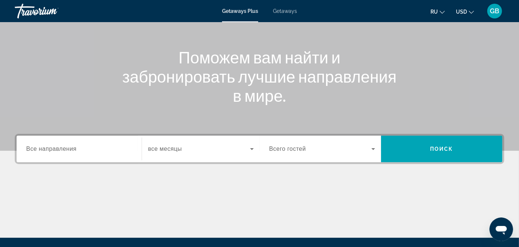
scroll to position [74, 0]
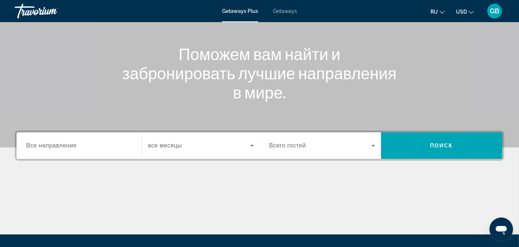
click at [67, 146] on span "Все направления" at bounding box center [51, 145] width 51 height 6
click at [67, 146] on input "Destination Все направления" at bounding box center [79, 146] width 106 height 9
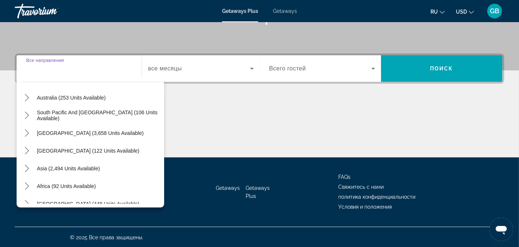
scroll to position [119, 0]
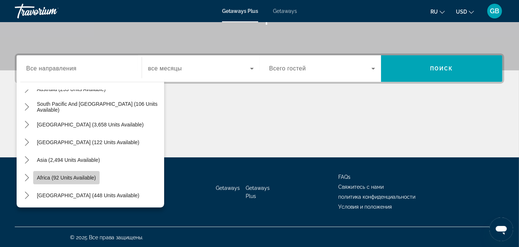
click at [80, 177] on span "Africa (92 units available)" at bounding box center [66, 178] width 59 height 6
type input "**********"
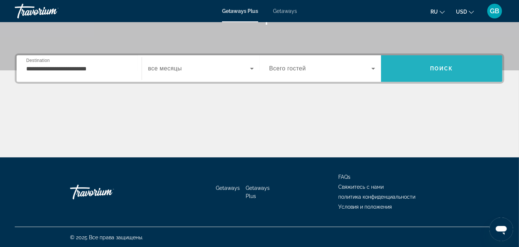
click at [420, 67] on span "Search" at bounding box center [441, 69] width 121 height 18
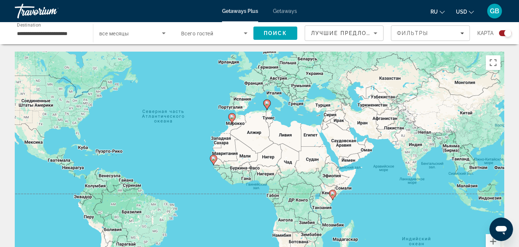
drag, startPoint x: 419, startPoint y: 190, endPoint x: 343, endPoint y: 155, distance: 83.3
click at [343, 155] on div "Чтобы активировать перетаскивание с помощью клавиатуры, нажмите Alt + Ввод. Пос…" at bounding box center [259, 162] width 489 height 221
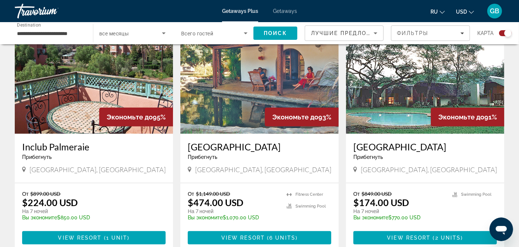
scroll to position [295, 0]
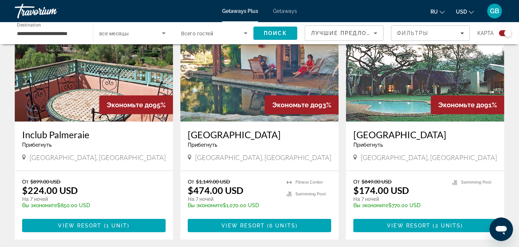
click at [104, 135] on h3 "Inclub Palmeraie" at bounding box center [93, 134] width 143 height 11
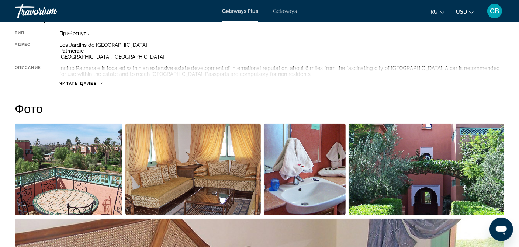
scroll to position [87, 0]
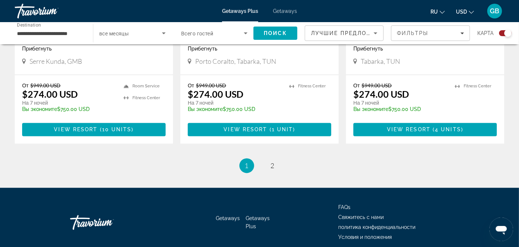
scroll to position [1174, 0]
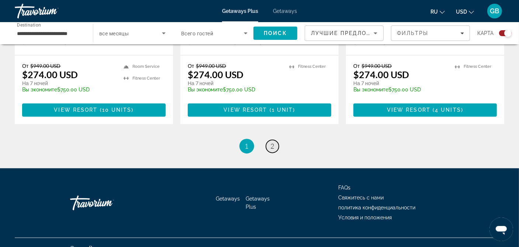
click at [269, 140] on link "page 2" at bounding box center [272, 146] width 13 height 13
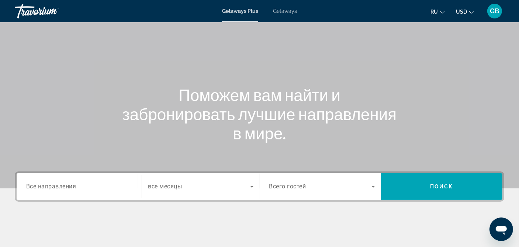
scroll to position [74, 0]
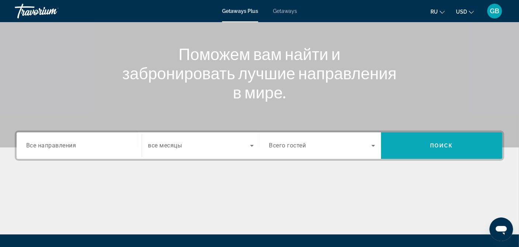
click at [434, 146] on span "Поиск" at bounding box center [441, 146] width 23 height 6
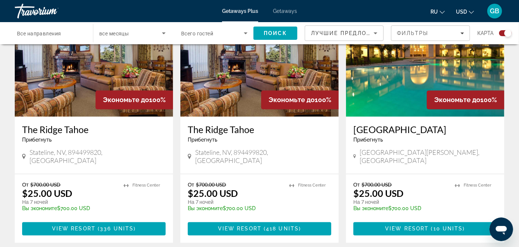
scroll to position [1106, 0]
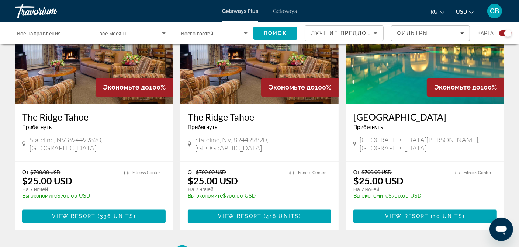
click at [282, 9] on span "Getaways" at bounding box center [285, 11] width 24 height 6
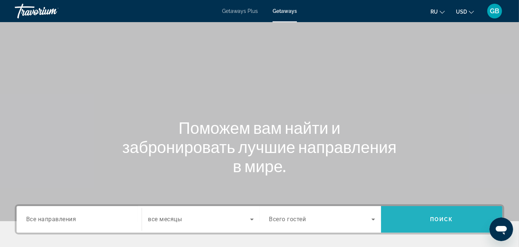
click at [414, 216] on span "Search" at bounding box center [441, 220] width 121 height 18
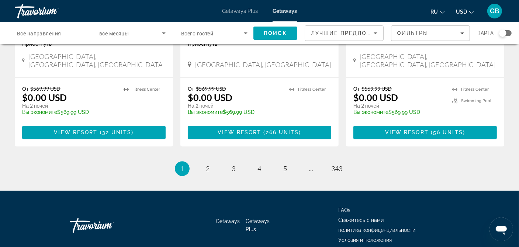
scroll to position [990, 0]
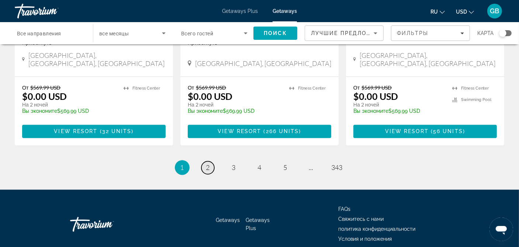
click at [207, 164] on span "2" at bounding box center [208, 168] width 4 height 8
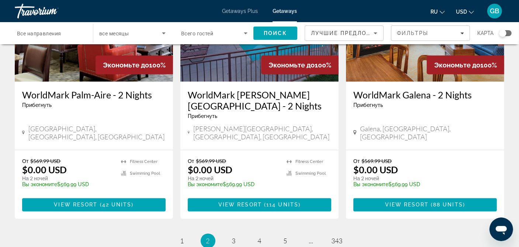
scroll to position [922, 0]
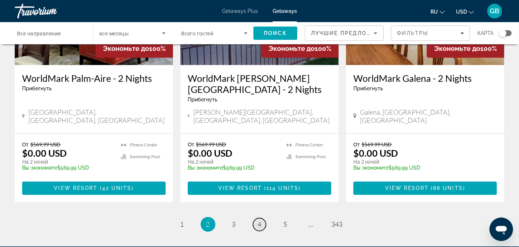
click at [259, 221] on span "4" at bounding box center [260, 225] width 4 height 8
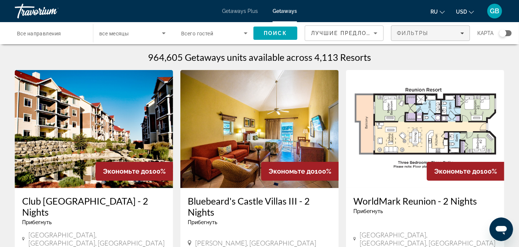
click at [466, 35] on span "Filters" at bounding box center [430, 33] width 78 height 18
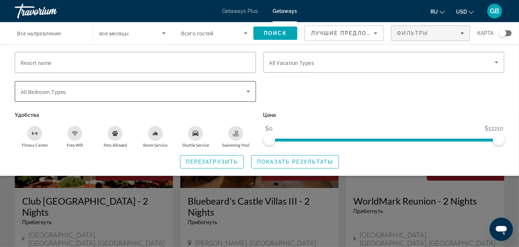
click at [246, 87] on icon "Search widget" at bounding box center [248, 91] width 9 height 9
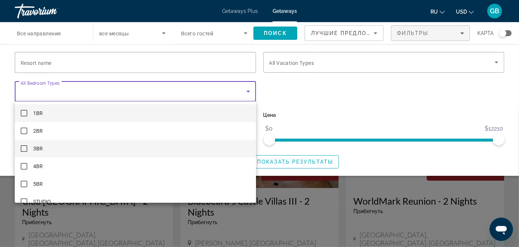
click at [25, 148] on mat-pseudo-checkbox at bounding box center [24, 148] width 7 height 7
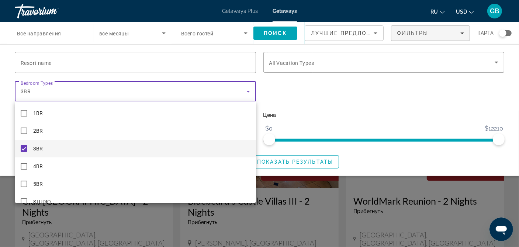
click at [309, 102] on div at bounding box center [259, 123] width 519 height 247
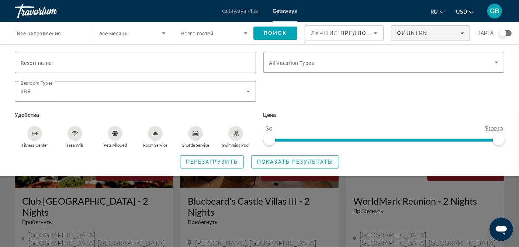
click at [297, 161] on span "Показать результаты" at bounding box center [295, 162] width 76 height 6
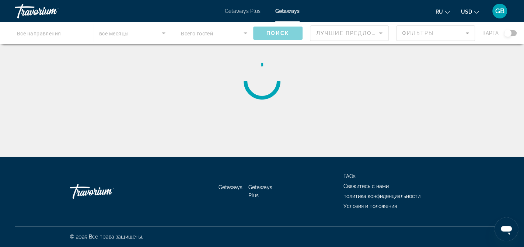
click at [242, 36] on div "Main content" at bounding box center [262, 33] width 524 height 22
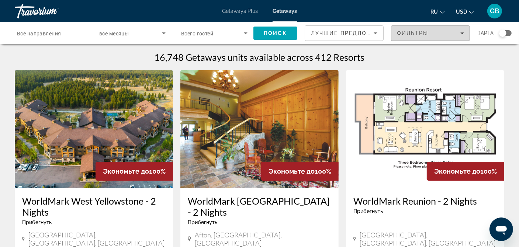
click at [467, 35] on span "Filters" at bounding box center [430, 33] width 78 height 18
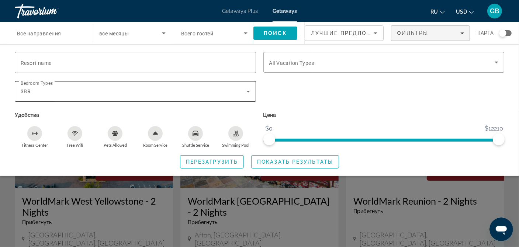
click at [246, 93] on icon "Search widget" at bounding box center [248, 91] width 9 height 9
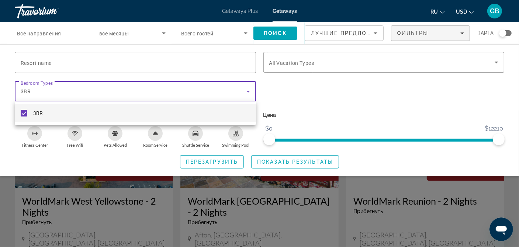
click at [24, 112] on mat-pseudo-checkbox at bounding box center [24, 113] width 7 height 7
click at [294, 90] on div at bounding box center [259, 123] width 519 height 247
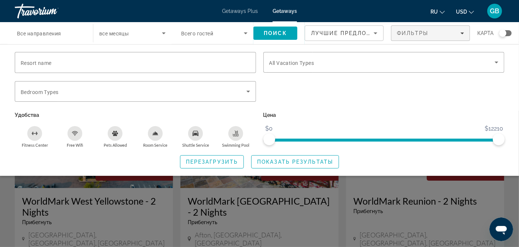
click at [202, 31] on span "Всего гостей" at bounding box center [197, 34] width 32 height 6
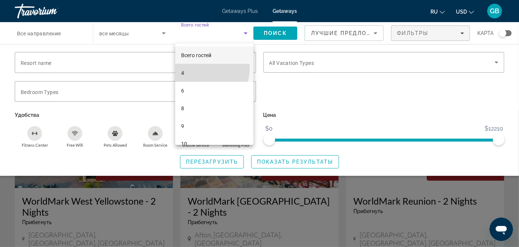
click at [192, 67] on mat-option "4" at bounding box center [214, 73] width 78 height 18
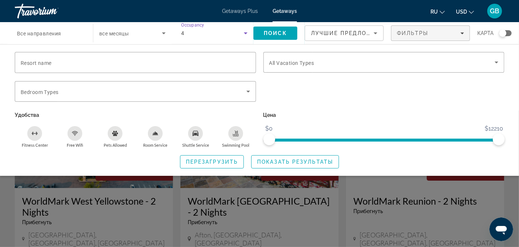
click at [167, 33] on icon "Search widget" at bounding box center [163, 33] width 9 height 9
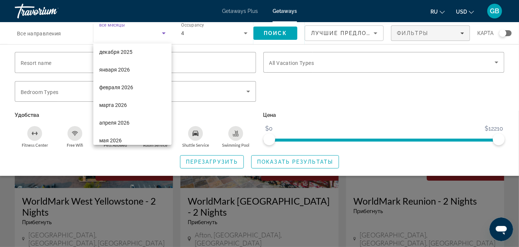
scroll to position [74, 0]
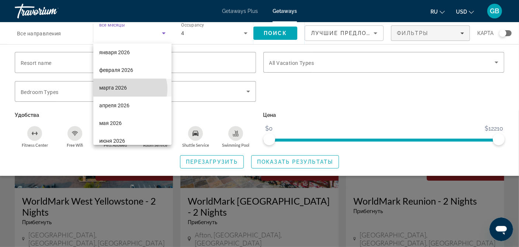
click at [127, 89] on mat-option "марта 2026" at bounding box center [132, 88] width 78 height 18
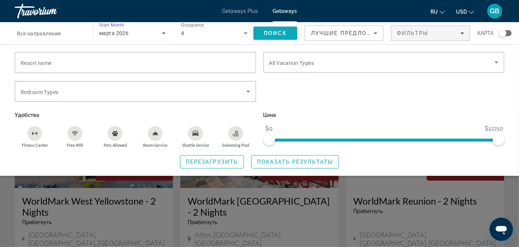
click at [281, 36] on span "Поиск" at bounding box center [275, 33] width 23 height 6
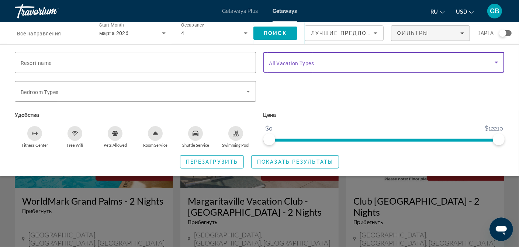
click at [495, 63] on icon "Search widget" at bounding box center [496, 62] width 9 height 9
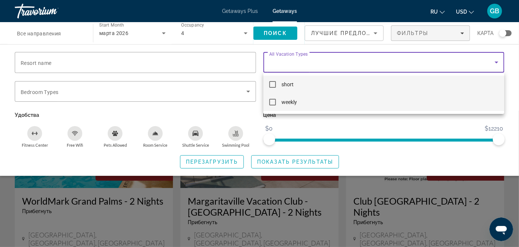
click at [272, 101] on mat-pseudo-checkbox at bounding box center [272, 102] width 7 height 7
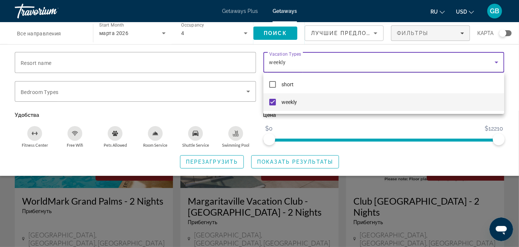
click at [373, 127] on div at bounding box center [259, 123] width 519 height 247
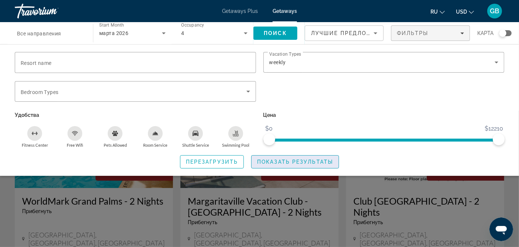
click at [298, 165] on span "Search widget" at bounding box center [295, 162] width 87 height 18
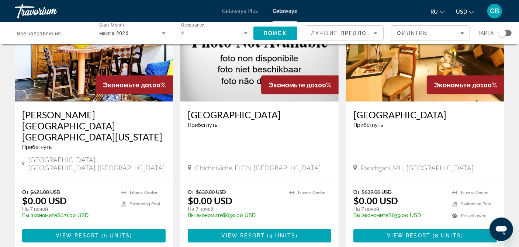
scroll to position [922, 0]
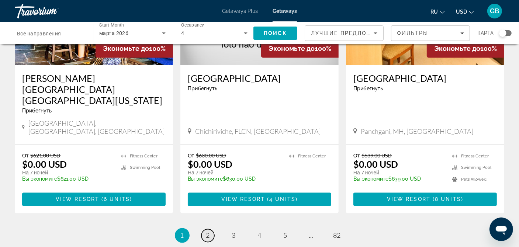
click at [206, 232] on span "2" at bounding box center [208, 236] width 4 height 8
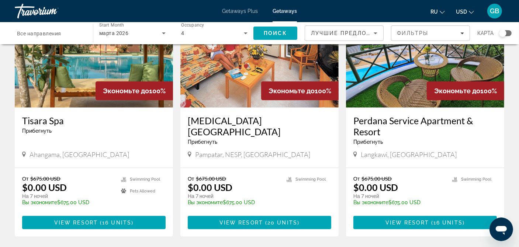
scroll to position [627, 0]
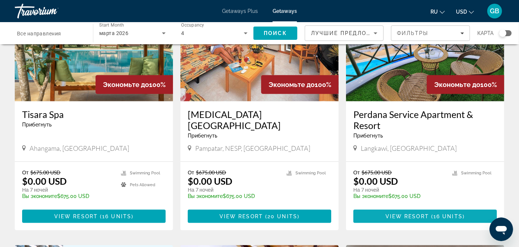
click at [409, 214] on span "View Resort" at bounding box center [407, 217] width 44 height 6
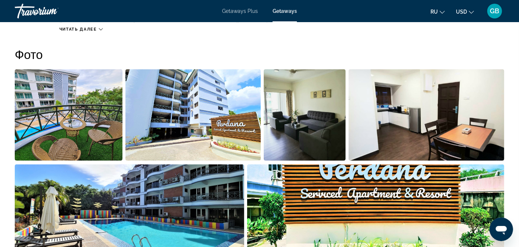
scroll to position [295, 0]
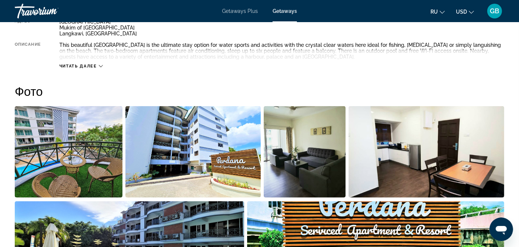
click at [73, 152] on img "Open full-screen image slider" at bounding box center [69, 151] width 108 height 91
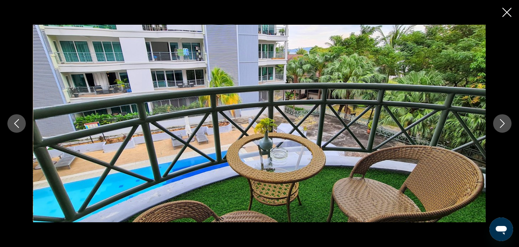
click at [504, 123] on icon "Next image" at bounding box center [502, 123] width 5 height 9
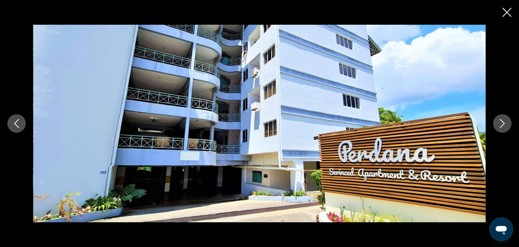
click at [504, 123] on icon "Next image" at bounding box center [502, 123] width 5 height 9
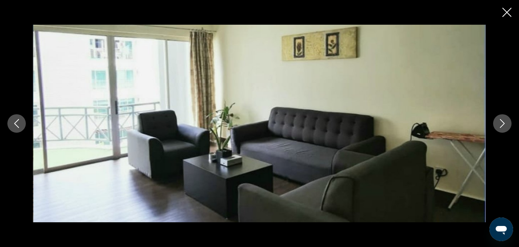
click at [504, 123] on icon "Next image" at bounding box center [502, 123] width 5 height 9
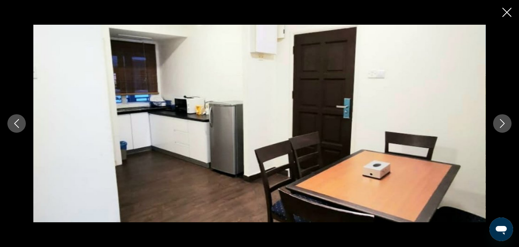
click at [504, 123] on icon "Next image" at bounding box center [502, 123] width 5 height 9
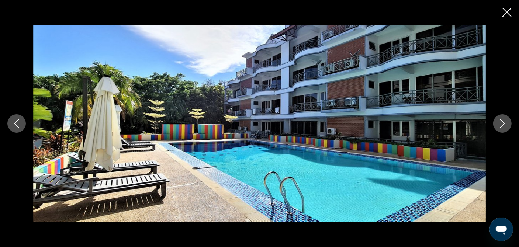
click at [504, 123] on icon "Next image" at bounding box center [502, 123] width 5 height 9
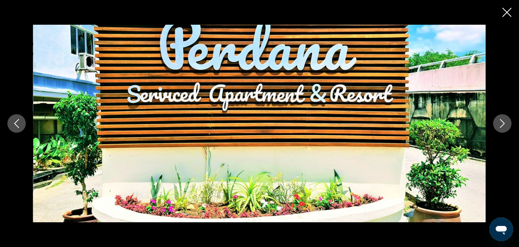
click at [504, 123] on icon "Next image" at bounding box center [502, 123] width 5 height 9
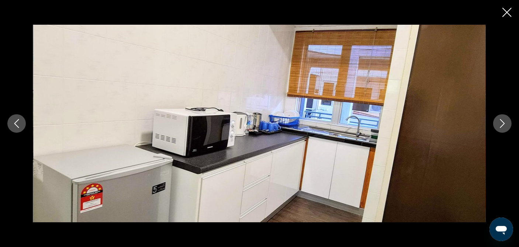
click at [504, 123] on icon "Next image" at bounding box center [502, 123] width 5 height 9
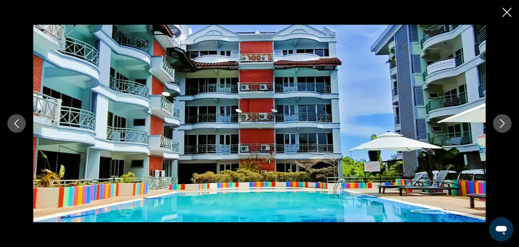
click at [504, 123] on icon "Next image" at bounding box center [502, 123] width 5 height 9
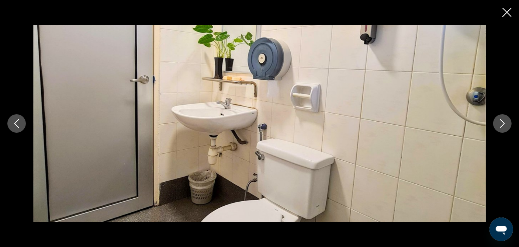
click at [504, 123] on icon "Next image" at bounding box center [502, 123] width 5 height 9
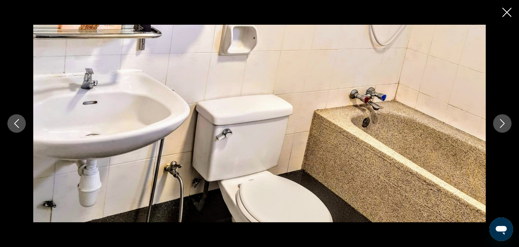
click at [504, 123] on icon "Next image" at bounding box center [502, 123] width 5 height 9
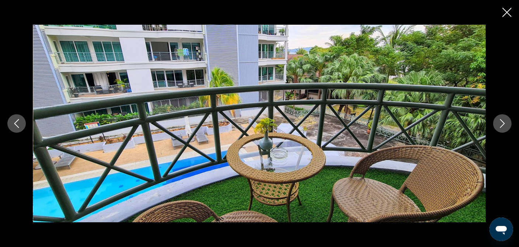
click at [504, 123] on icon "Next image" at bounding box center [502, 123] width 5 height 9
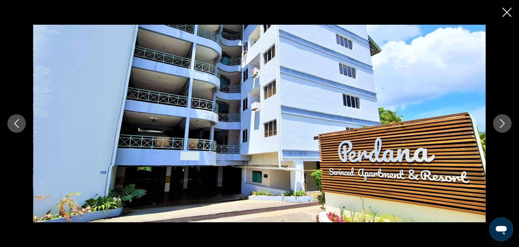
click at [508, 13] on icon "Close slideshow" at bounding box center [506, 12] width 9 height 9
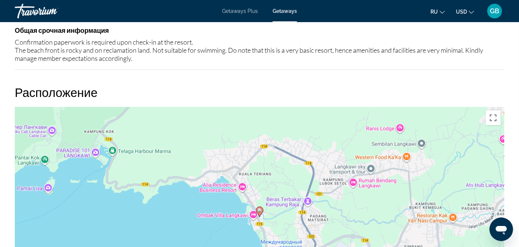
scroll to position [1033, 0]
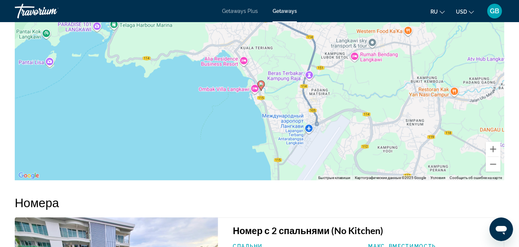
drag, startPoint x: 269, startPoint y: 96, endPoint x: 271, endPoint y: 119, distance: 23.6
click at [271, 119] on div "Чтобы активировать перетаскивание с помощью клавиатуры, нажмите Alt + Ввод. Пос…" at bounding box center [259, 69] width 489 height 221
click at [490, 146] on button "Увеличить" at bounding box center [493, 149] width 15 height 15
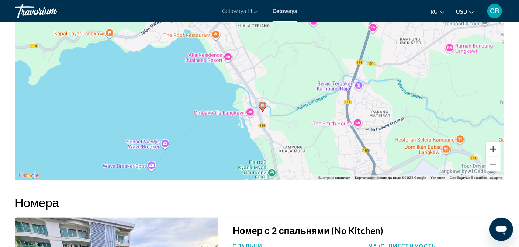
click at [489, 148] on button "Увеличить" at bounding box center [493, 149] width 15 height 15
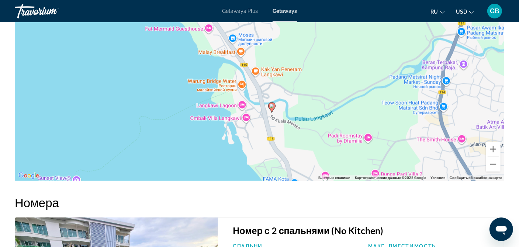
drag, startPoint x: 313, startPoint y: 154, endPoint x: 320, endPoint y: 111, distance: 44.0
click at [320, 111] on div "Чтобы активировать перетаскивание с помощью клавиатуры, нажмите Alt + Ввод. Пос…" at bounding box center [259, 69] width 489 height 221
click at [495, 149] on button "Увеличить" at bounding box center [493, 149] width 15 height 15
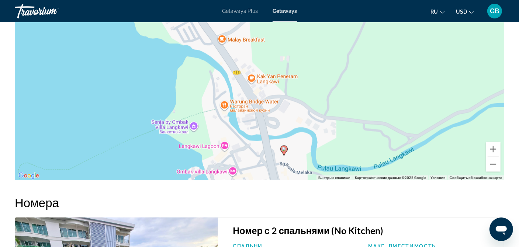
drag, startPoint x: 325, startPoint y: 142, endPoint x: 327, endPoint y: 95, distance: 46.9
click at [326, 97] on div "Чтобы активировать перетаскивание с помощью клавиатуры, нажмите Alt + Ввод. Пос…" at bounding box center [259, 69] width 489 height 221
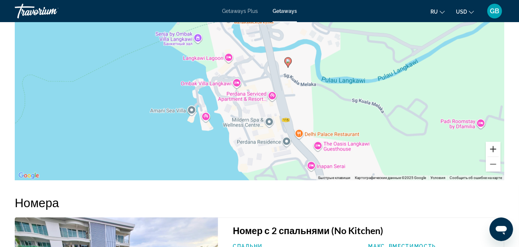
click at [493, 148] on button "Увеличить" at bounding box center [493, 149] width 15 height 15
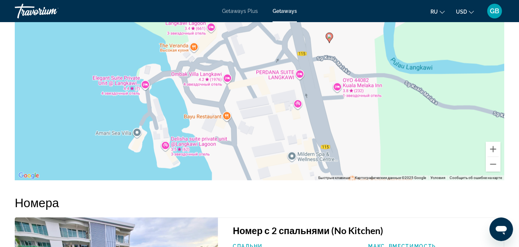
drag, startPoint x: 273, startPoint y: 159, endPoint x: 286, endPoint y: 110, distance: 51.1
click at [286, 111] on div "Чтобы активировать перетаскивание с помощью клавиатуры, нажмите Alt + Ввод. Пос…" at bounding box center [259, 69] width 489 height 221
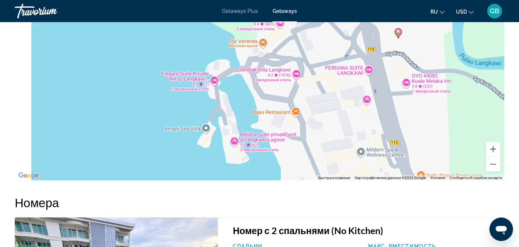
drag, startPoint x: 282, startPoint y: 159, endPoint x: 347, endPoint y: 196, distance: 73.8
click at [351, 198] on div "Обзор Тип Прибегнуть Все включено Нет «все включено» Адрес [STREET_ADDRESS] Опи…" at bounding box center [259, 21] width 497 height 1547
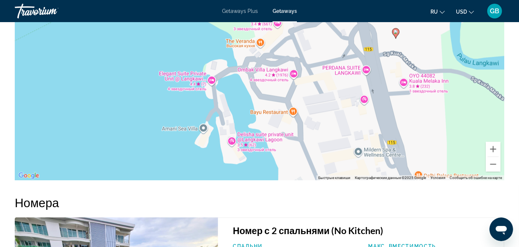
click at [211, 81] on div "Чтобы активировать перетаскивание с помощью клавиатуры, нажмите Alt + Ввод. Пос…" at bounding box center [259, 69] width 489 height 221
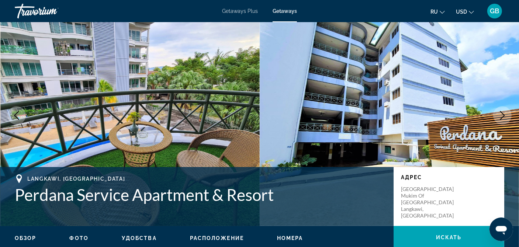
scroll to position [0, 0]
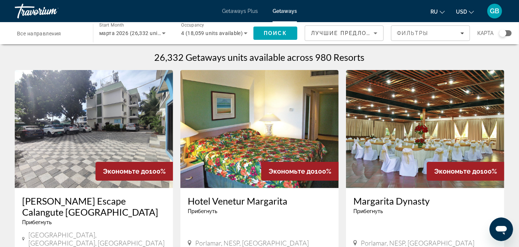
click at [46, 35] on span "Все направления" at bounding box center [39, 34] width 44 height 6
click at [46, 35] on input "Destination Все направления" at bounding box center [50, 33] width 66 height 9
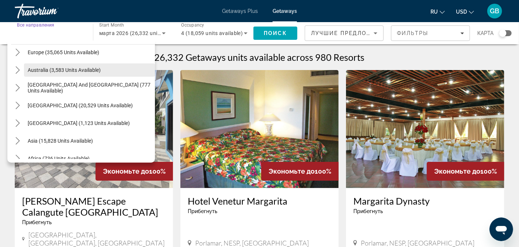
scroll to position [111, 0]
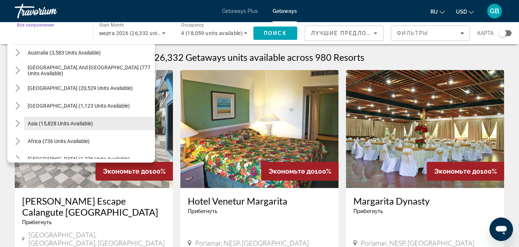
click at [88, 122] on span "Asia (15,828 units available)" at bounding box center [60, 124] width 65 height 6
type input "**********"
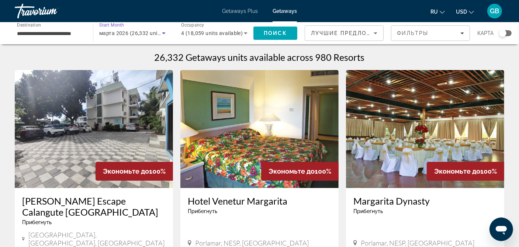
click at [160, 34] on icon "Search widget" at bounding box center [163, 33] width 9 height 9
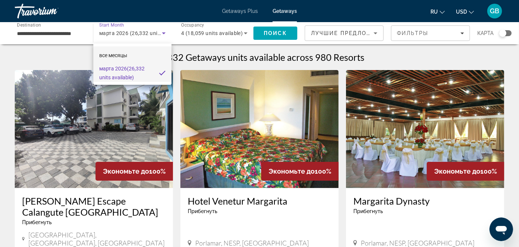
click at [122, 54] on span "все месяцы" at bounding box center [113, 55] width 28 height 6
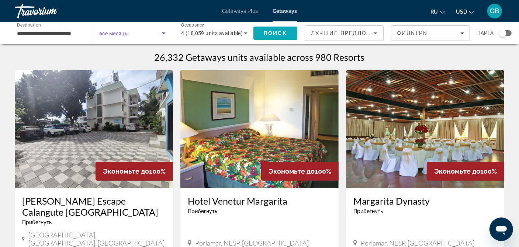
click at [265, 32] on span "Поиск" at bounding box center [275, 33] width 23 height 6
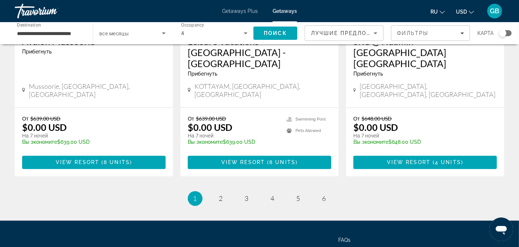
scroll to position [959, 0]
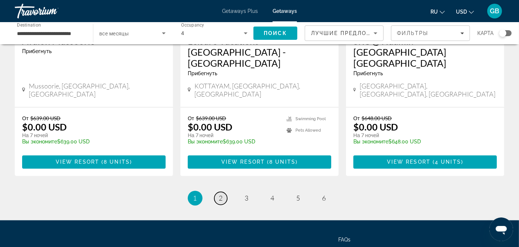
click at [223, 192] on link "page 2" at bounding box center [220, 198] width 13 height 13
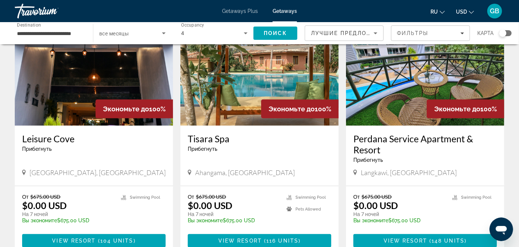
scroll to position [332, 0]
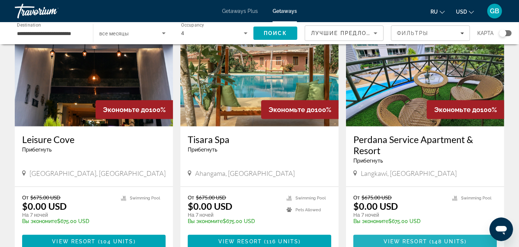
click at [415, 239] on span "View Resort" at bounding box center [406, 242] width 44 height 6
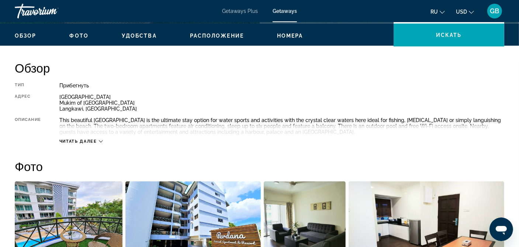
scroll to position [148, 0]
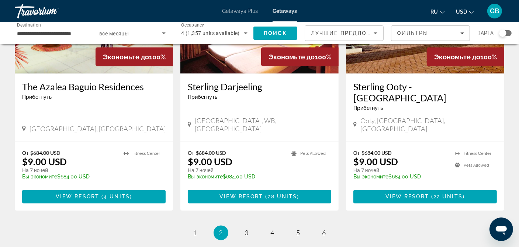
scroll to position [957, 0]
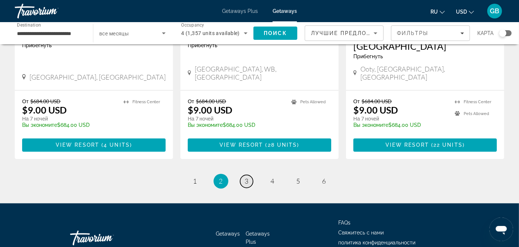
click at [250, 175] on link "page 3" at bounding box center [246, 181] width 13 height 13
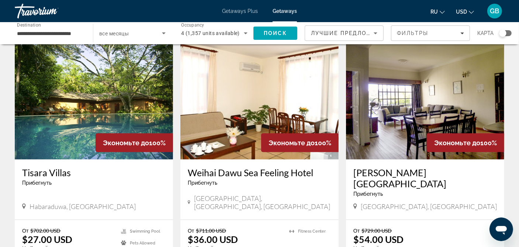
scroll to position [848, 0]
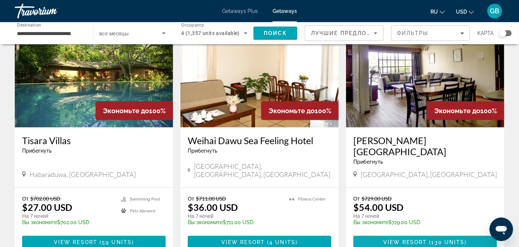
click at [404, 234] on span "Main content" at bounding box center [424, 243] width 143 height 18
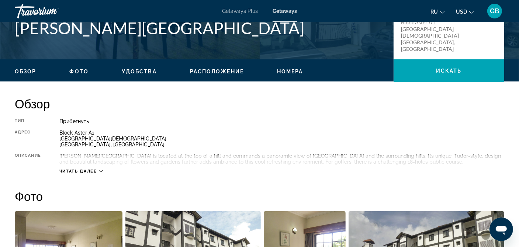
scroll to position [184, 0]
click at [94, 171] on span "Читать далее" at bounding box center [78, 171] width 38 height 5
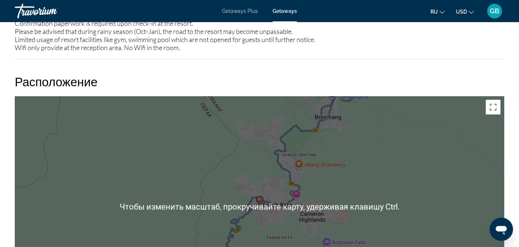
scroll to position [996, 0]
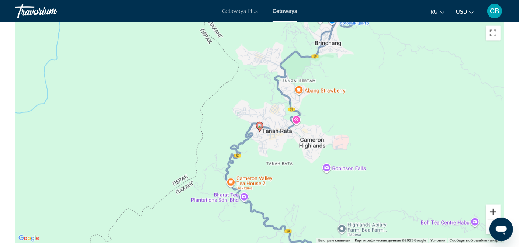
click at [493, 209] on button "Увеличить" at bounding box center [493, 212] width 15 height 15
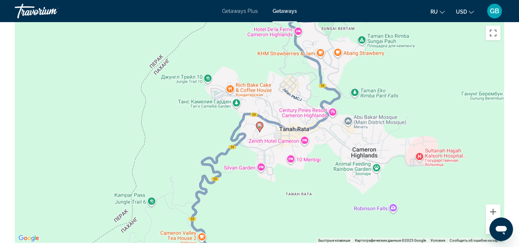
drag, startPoint x: 516, startPoint y: 160, endPoint x: 517, endPoint y: 180, distance: 20.7
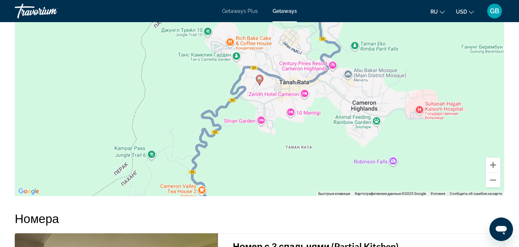
scroll to position [1069, 0]
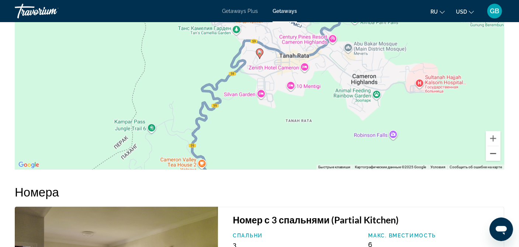
click at [495, 155] on button "Уменьшить" at bounding box center [493, 153] width 15 height 15
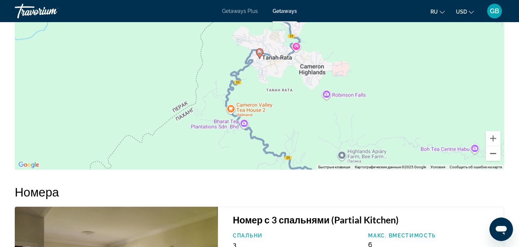
click at [495, 155] on button "Уменьшить" at bounding box center [493, 153] width 15 height 15
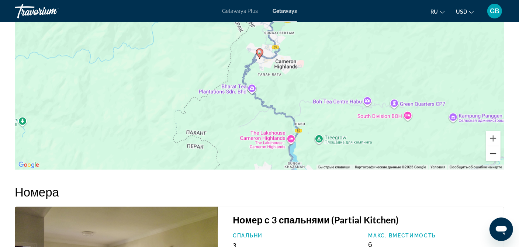
click at [495, 155] on button "Уменьшить" at bounding box center [493, 153] width 15 height 15
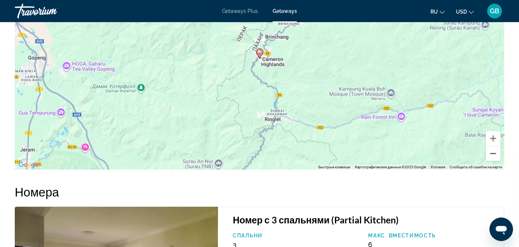
click at [495, 155] on button "Уменьшить" at bounding box center [493, 153] width 15 height 15
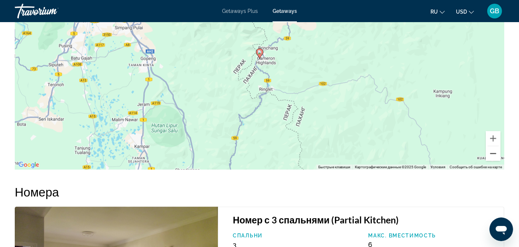
click at [495, 155] on button "Уменьшить" at bounding box center [493, 153] width 15 height 15
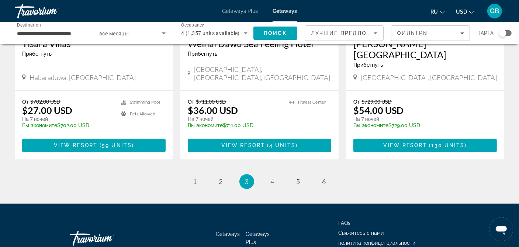
scroll to position [945, 0]
click at [276, 176] on link "page 4" at bounding box center [272, 182] width 13 height 13
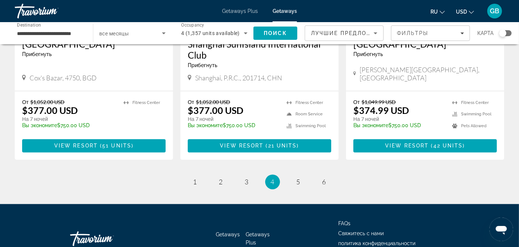
scroll to position [996, 0]
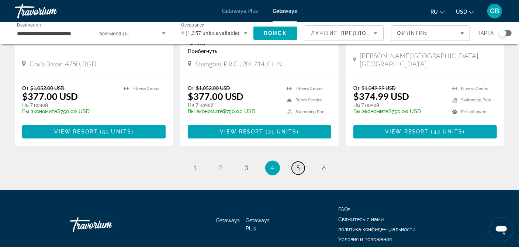
click at [295, 162] on link "page 5" at bounding box center [298, 168] width 13 height 13
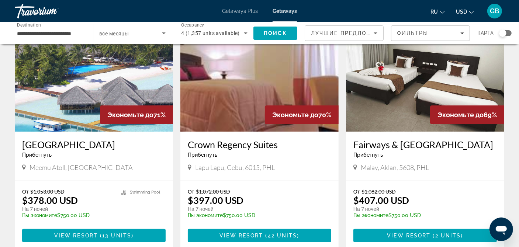
scroll to position [74, 0]
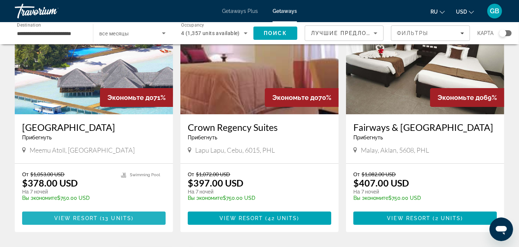
click at [96, 221] on span "View Resort" at bounding box center [76, 218] width 44 height 6
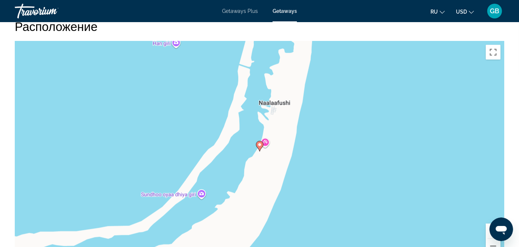
scroll to position [1180, 0]
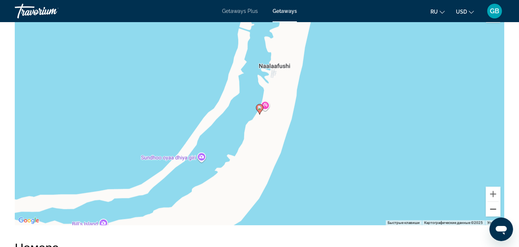
click at [492, 211] on button "Уменьшить" at bounding box center [493, 209] width 15 height 15
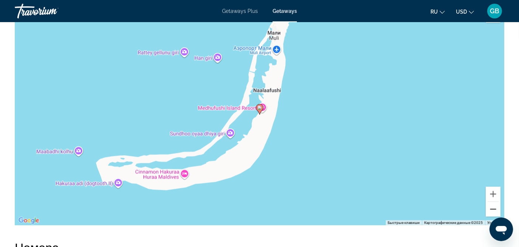
click at [492, 211] on button "Уменьшить" at bounding box center [493, 209] width 15 height 15
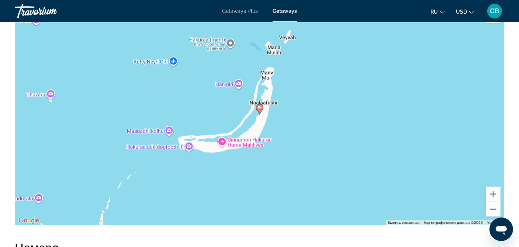
click at [492, 211] on button "Уменьшить" at bounding box center [493, 209] width 15 height 15
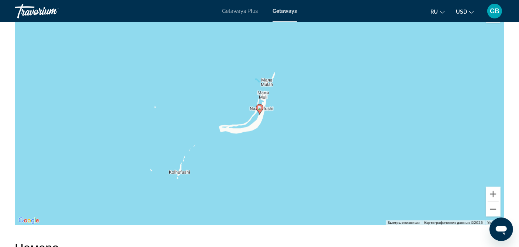
click at [492, 211] on button "Уменьшить" at bounding box center [493, 209] width 15 height 15
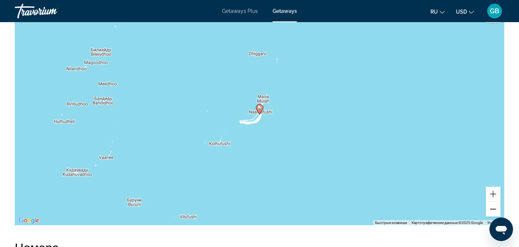
click at [492, 211] on button "Уменьшить" at bounding box center [493, 209] width 15 height 15
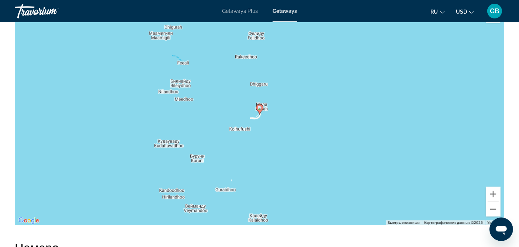
click at [492, 211] on button "Уменьшить" at bounding box center [493, 209] width 15 height 15
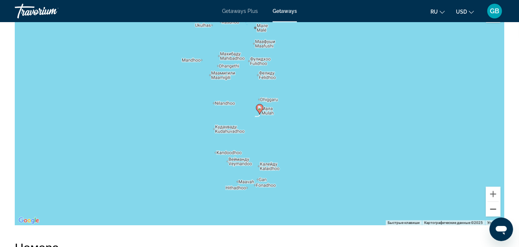
click at [492, 211] on button "Уменьшить" at bounding box center [493, 209] width 15 height 15
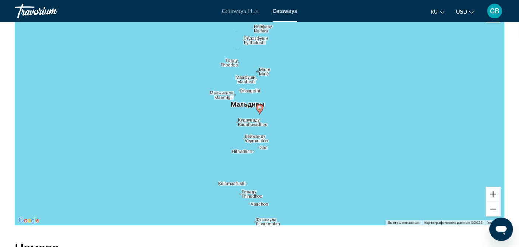
click at [492, 211] on button "Уменьшить" at bounding box center [493, 209] width 15 height 15
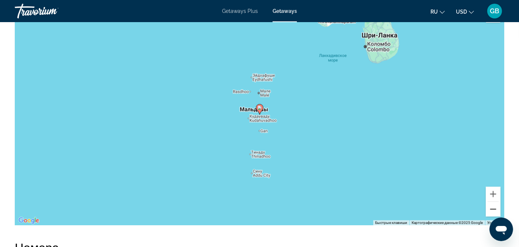
click at [492, 211] on button "Уменьшить" at bounding box center [493, 209] width 15 height 15
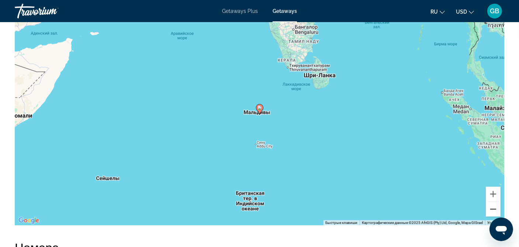
click at [492, 211] on button "Уменьшить" at bounding box center [493, 209] width 15 height 15
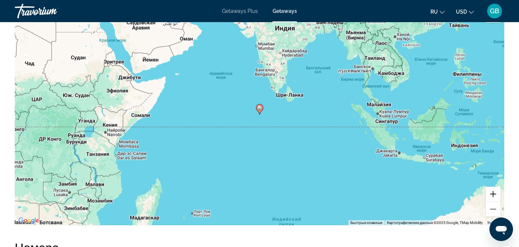
click at [490, 190] on button "Увеличить" at bounding box center [493, 194] width 15 height 15
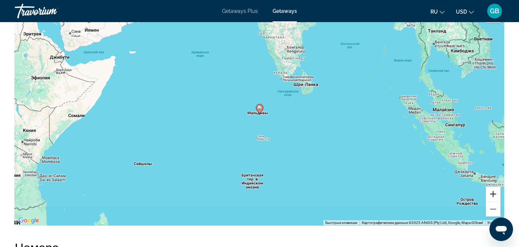
click at [490, 190] on button "Увеличить" at bounding box center [493, 194] width 15 height 15
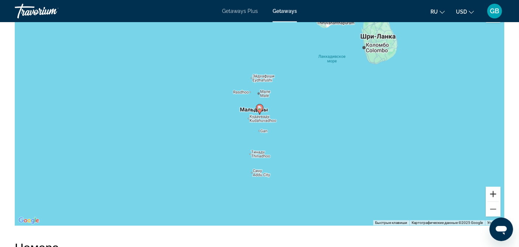
click at [490, 190] on button "Увеличить" at bounding box center [493, 194] width 15 height 15
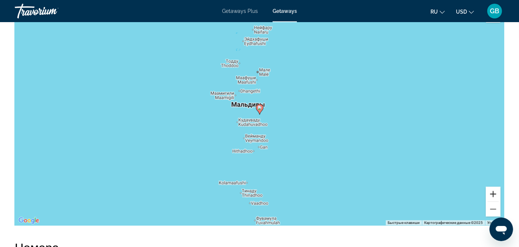
click at [490, 190] on button "Увеличить" at bounding box center [493, 194] width 15 height 15
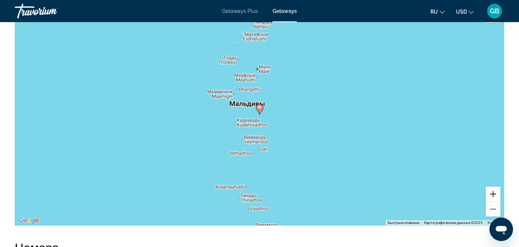
click at [490, 190] on button "Увеличить" at bounding box center [493, 194] width 15 height 15
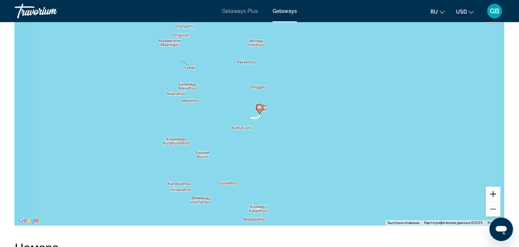
click at [490, 190] on button "Увеличить" at bounding box center [493, 194] width 15 height 15
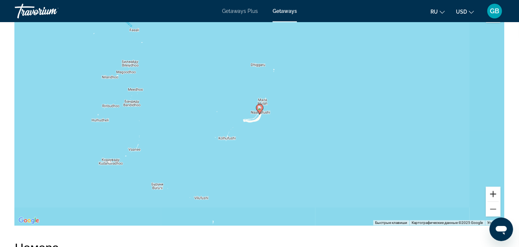
click at [490, 190] on button "Увеличить" at bounding box center [493, 194] width 15 height 15
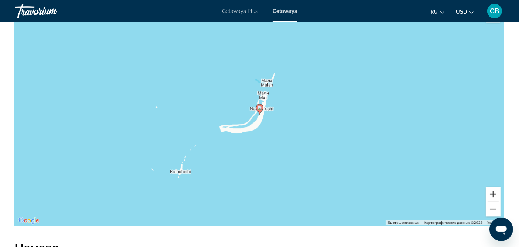
click at [490, 190] on button "Увеличить" at bounding box center [493, 194] width 15 height 15
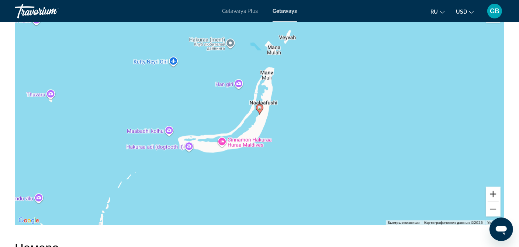
click at [490, 190] on button "Увеличить" at bounding box center [493, 194] width 15 height 15
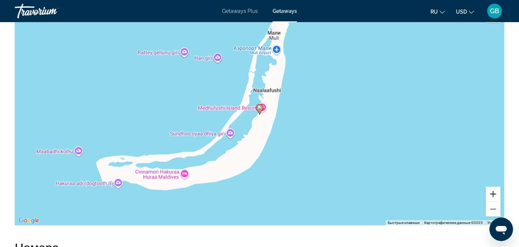
click at [489, 192] on button "Увеличить" at bounding box center [493, 194] width 15 height 15
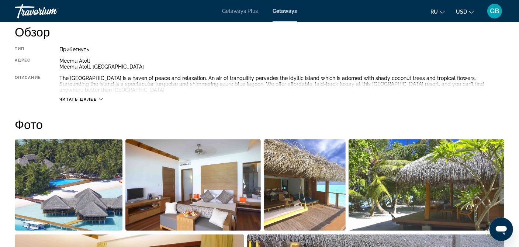
scroll to position [272, 0]
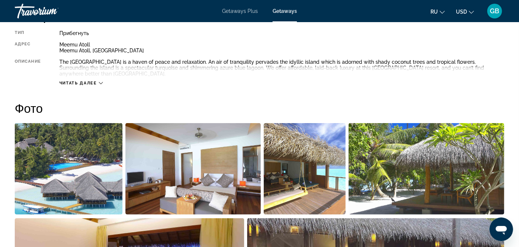
click at [53, 155] on img "Open full-screen image slider" at bounding box center [69, 168] width 108 height 91
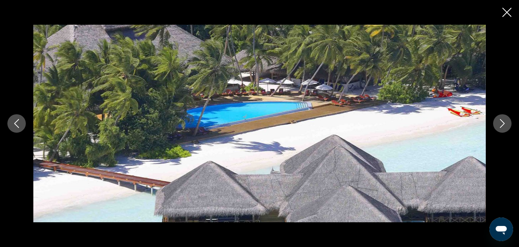
click at [500, 122] on icon "Next image" at bounding box center [502, 123] width 9 height 9
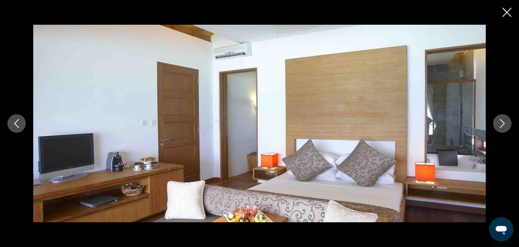
click at [500, 122] on icon "Next image" at bounding box center [502, 123] width 9 height 9
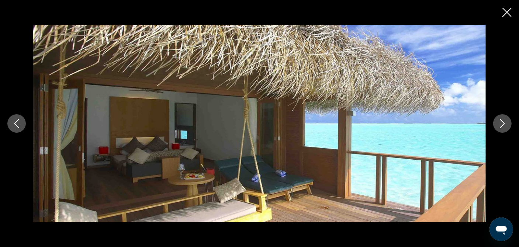
click at [500, 122] on icon "Next image" at bounding box center [502, 123] width 9 height 9
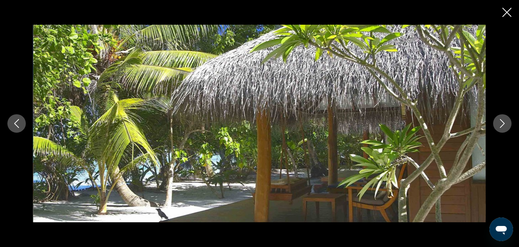
click at [495, 122] on button "Next image" at bounding box center [502, 123] width 18 height 18
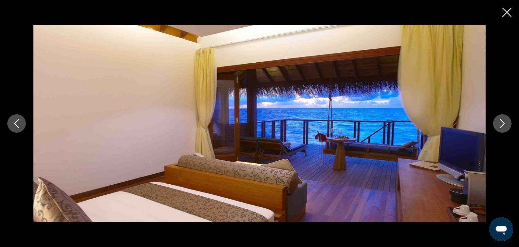
click at [495, 122] on button "Next image" at bounding box center [502, 123] width 18 height 18
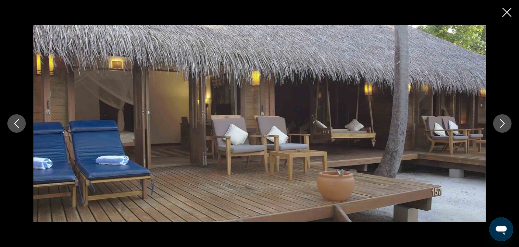
click at [495, 122] on button "Next image" at bounding box center [502, 123] width 18 height 18
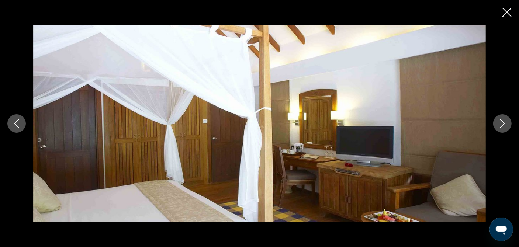
click at [495, 122] on button "Next image" at bounding box center [502, 123] width 18 height 18
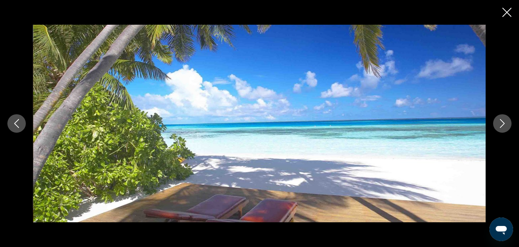
click at [495, 122] on button "Next image" at bounding box center [502, 123] width 18 height 18
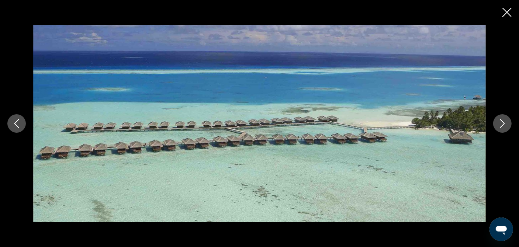
click at [495, 122] on button "Next image" at bounding box center [502, 123] width 18 height 18
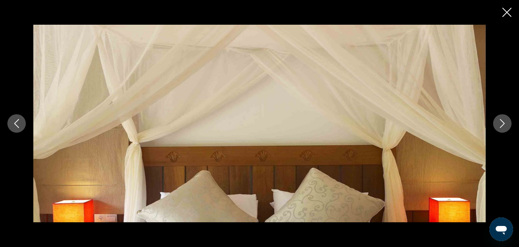
click at [495, 122] on button "Next image" at bounding box center [502, 123] width 18 height 18
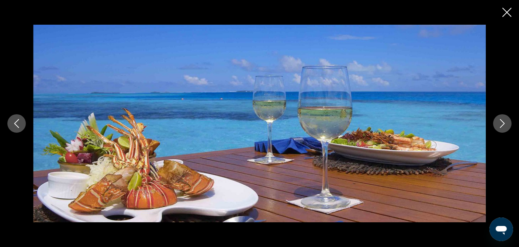
click at [495, 122] on button "Next image" at bounding box center [502, 123] width 18 height 18
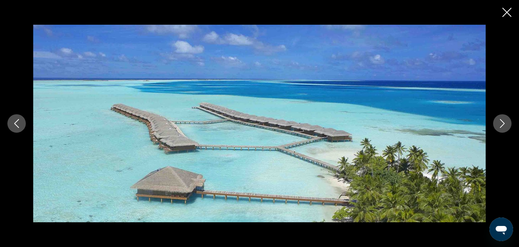
click at [495, 122] on button "Next image" at bounding box center [502, 123] width 18 height 18
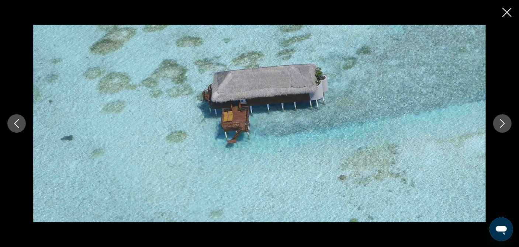
click at [495, 122] on button "Next image" at bounding box center [502, 123] width 18 height 18
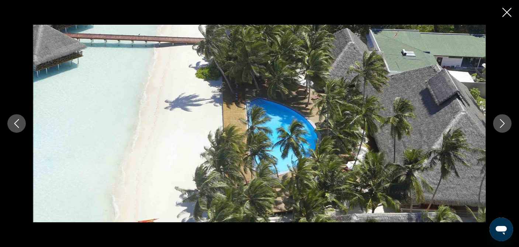
click at [495, 122] on button "Next image" at bounding box center [502, 123] width 18 height 18
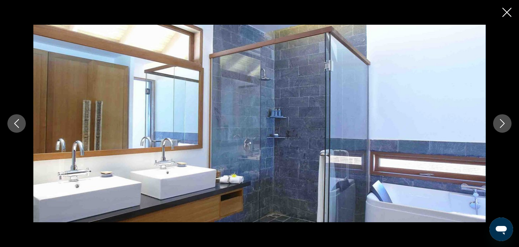
click at [495, 122] on button "Next image" at bounding box center [502, 123] width 18 height 18
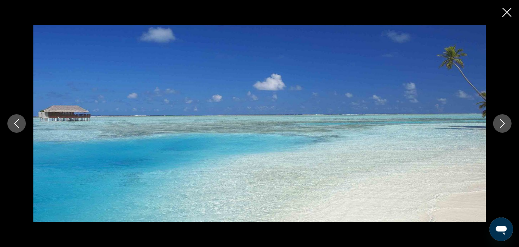
click at [495, 122] on button "Next image" at bounding box center [502, 123] width 18 height 18
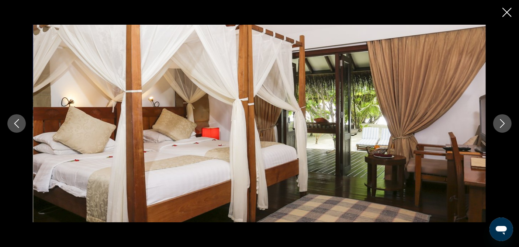
click at [495, 122] on button "Next image" at bounding box center [502, 123] width 18 height 18
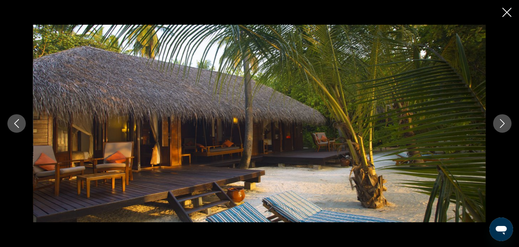
click at [495, 122] on button "Next image" at bounding box center [502, 123] width 18 height 18
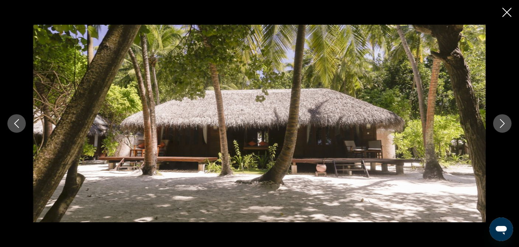
click at [495, 122] on button "Next image" at bounding box center [502, 123] width 18 height 18
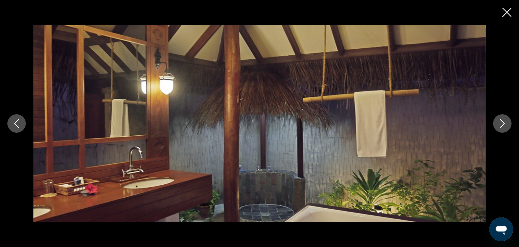
click at [495, 122] on button "Next image" at bounding box center [502, 123] width 18 height 18
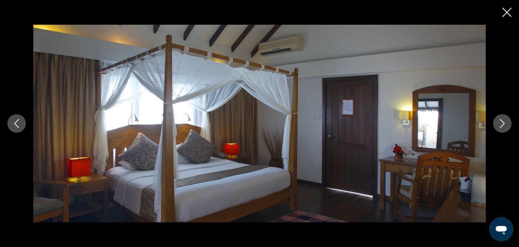
click at [495, 122] on button "Next image" at bounding box center [502, 123] width 18 height 18
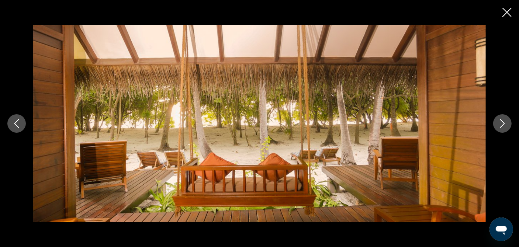
click at [495, 122] on button "Next image" at bounding box center [502, 123] width 18 height 18
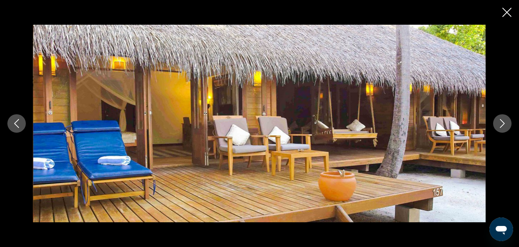
click at [495, 122] on button "Next image" at bounding box center [502, 123] width 18 height 18
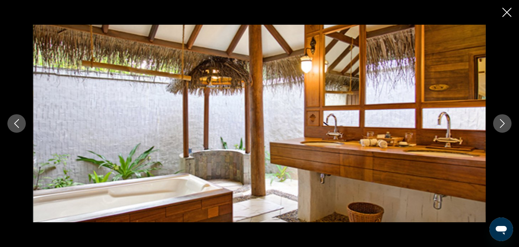
click at [495, 122] on button "Next image" at bounding box center [502, 123] width 18 height 18
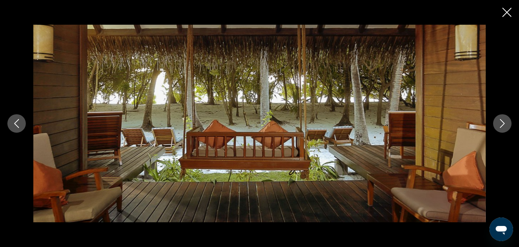
click at [508, 125] on button "Next image" at bounding box center [502, 123] width 18 height 18
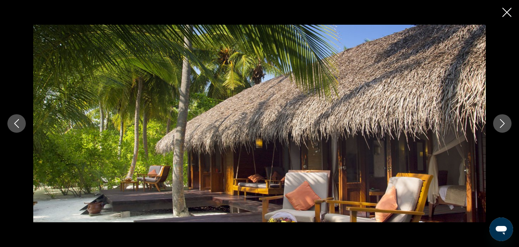
click at [508, 125] on button "Next image" at bounding box center [502, 123] width 18 height 18
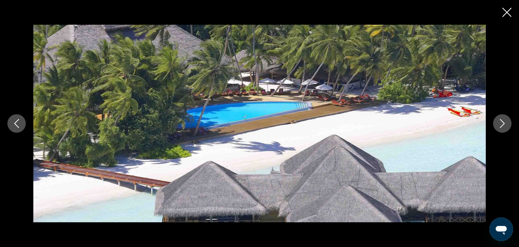
click at [508, 125] on button "Next image" at bounding box center [502, 123] width 18 height 18
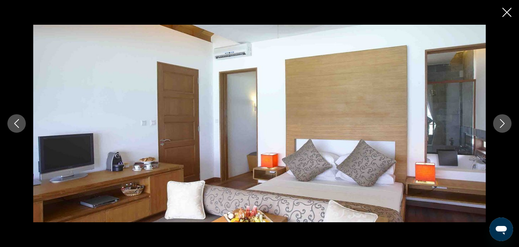
click at [505, 9] on icon "Close slideshow" at bounding box center [506, 12] width 9 height 9
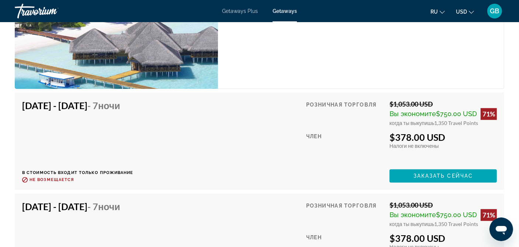
scroll to position [1526, 0]
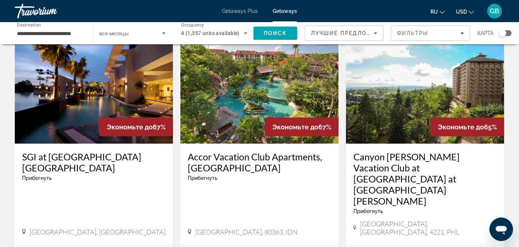
scroll to position [332, 0]
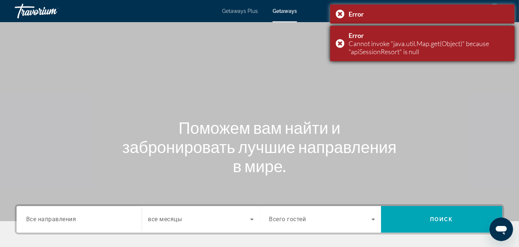
click at [341, 45] on div "Error Cannot invoke "java.util.Map.get(Object)" because "apiSessionResort" is n…" at bounding box center [422, 43] width 184 height 35
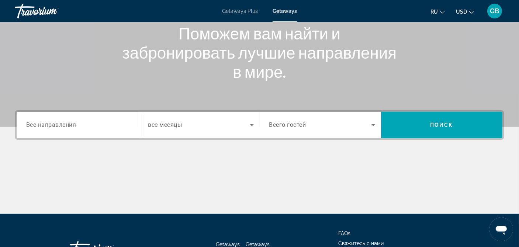
scroll to position [111, 0]
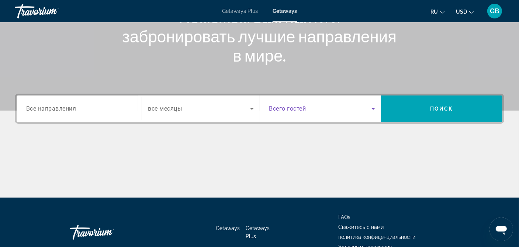
click at [370, 109] on icon "Search widget" at bounding box center [373, 108] width 9 height 9
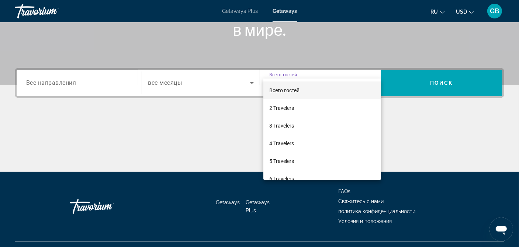
scroll to position [151, 0]
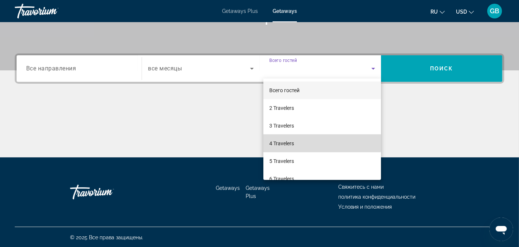
click at [322, 137] on mat-option "4 Travelers" at bounding box center [322, 144] width 118 height 18
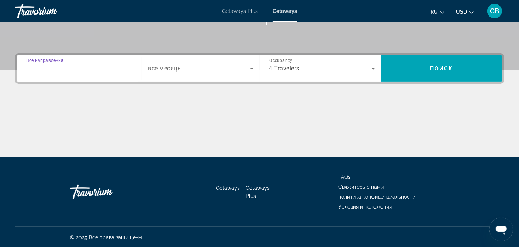
click at [87, 65] on input "Destination Все направления" at bounding box center [79, 69] width 106 height 9
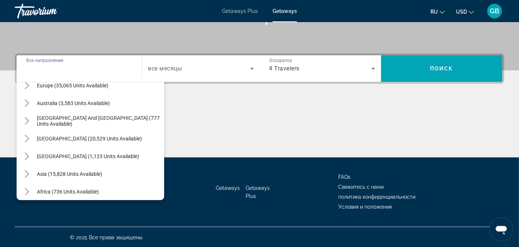
scroll to position [111, 0]
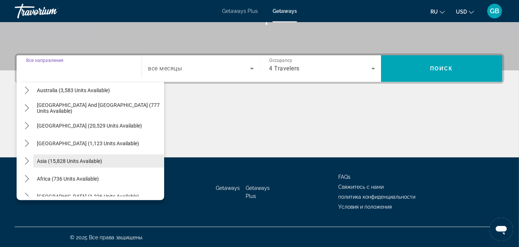
click at [92, 155] on span "Select destination: Asia (15,828 units available)" at bounding box center [98, 161] width 131 height 18
type input "**********"
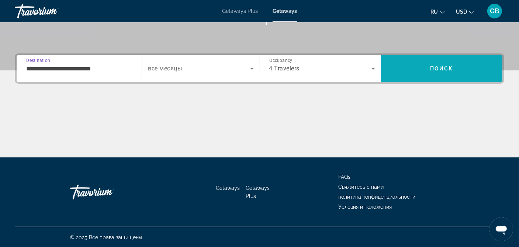
click at [410, 70] on span "Search" at bounding box center [441, 69] width 121 height 18
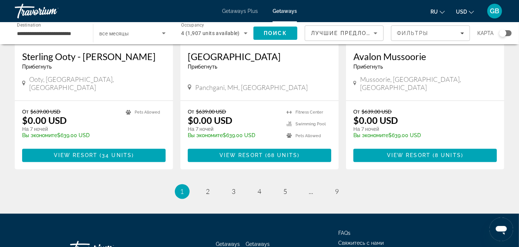
scroll to position [957, 0]
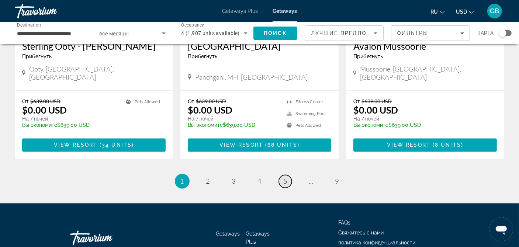
click at [286, 177] on span "5" at bounding box center [286, 181] width 4 height 8
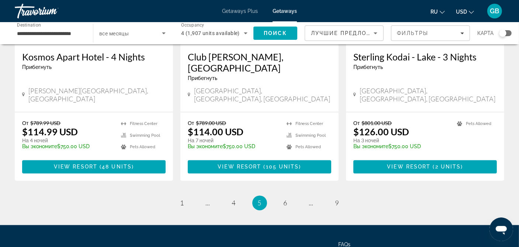
scroll to position [959, 0]
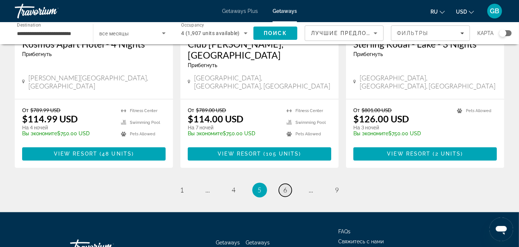
click at [286, 186] on span "6" at bounding box center [286, 190] width 4 height 8
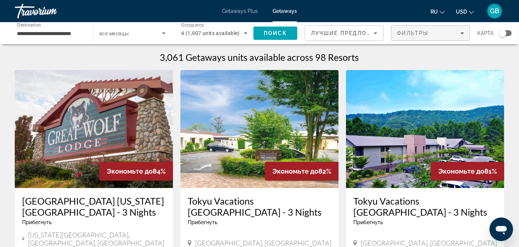
click at [462, 32] on icon "Filters" at bounding box center [462, 33] width 4 height 4
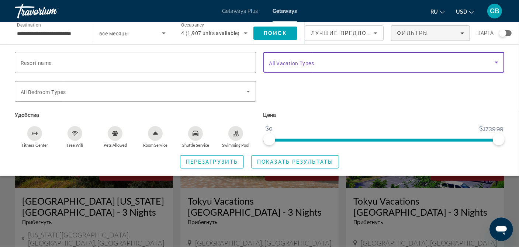
click at [497, 62] on icon "Search widget" at bounding box center [497, 63] width 4 height 2
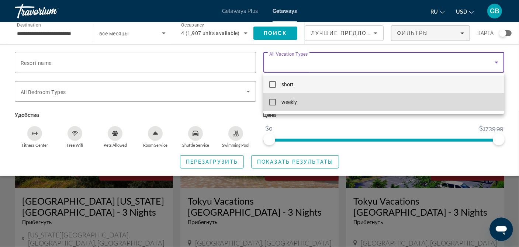
click at [271, 103] on mat-pseudo-checkbox at bounding box center [272, 102] width 7 height 7
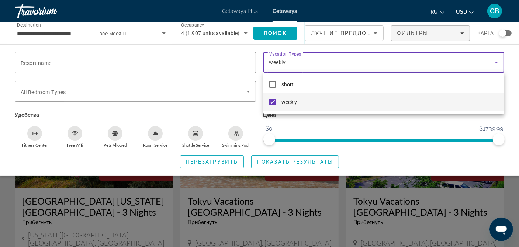
click at [281, 164] on div at bounding box center [259, 123] width 519 height 247
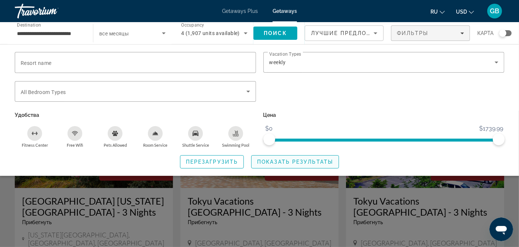
click at [276, 161] on span "Показать результаты" at bounding box center [295, 162] width 76 height 6
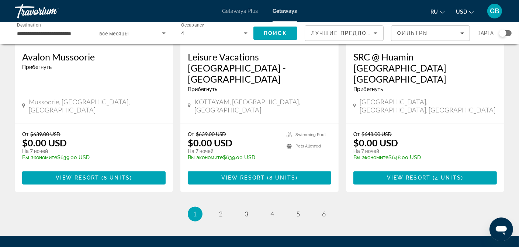
scroll to position [968, 0]
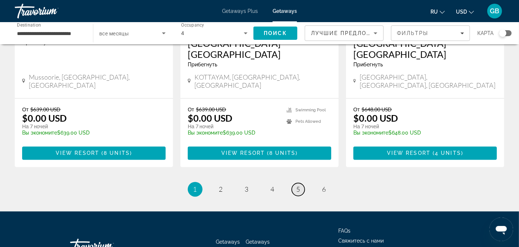
click at [301, 183] on link "page 5" at bounding box center [298, 189] width 13 height 13
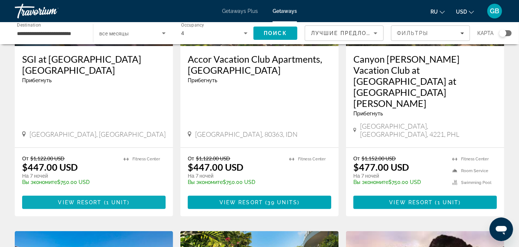
scroll to position [406, 0]
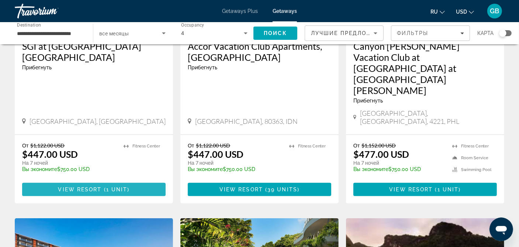
click at [89, 187] on span "View Resort" at bounding box center [80, 190] width 44 height 6
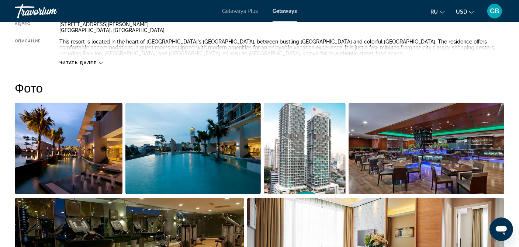
scroll to position [295, 0]
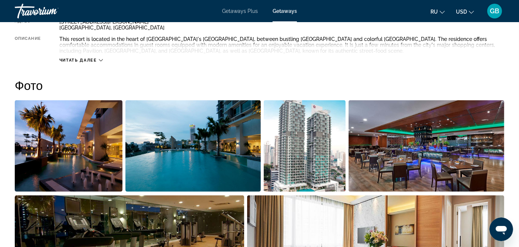
click at [41, 146] on img "Open full-screen image slider" at bounding box center [69, 145] width 108 height 91
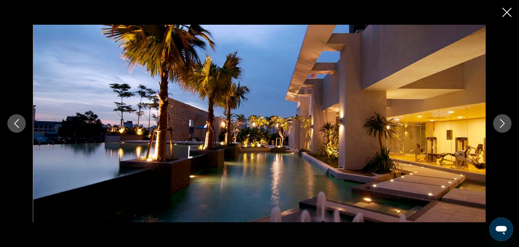
click at [510, 17] on icon "Close slideshow" at bounding box center [506, 12] width 9 height 9
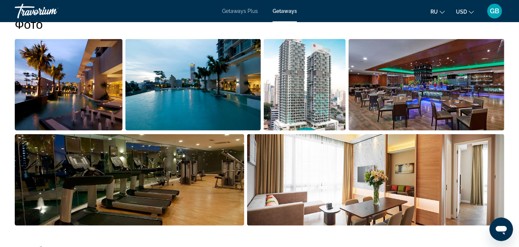
scroll to position [332, 0]
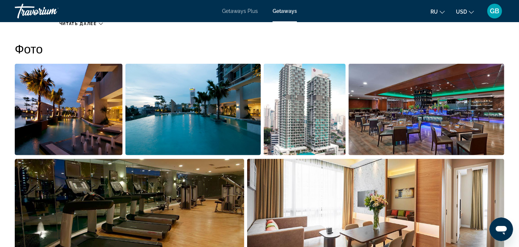
click at [198, 128] on img "Open full-screen image slider" at bounding box center [192, 109] width 135 height 91
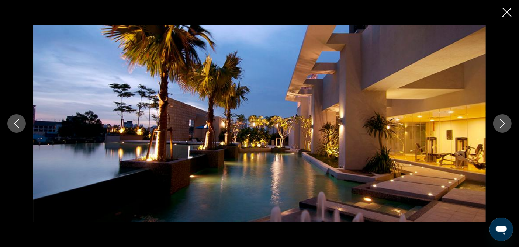
click at [511, 119] on div "prev next" at bounding box center [259, 124] width 519 height 198
click at [504, 121] on icon "Next image" at bounding box center [502, 123] width 9 height 9
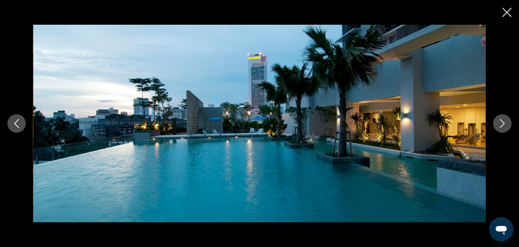
click at [504, 121] on icon "Next image" at bounding box center [502, 123] width 9 height 9
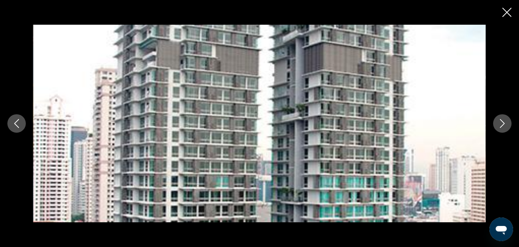
click at [504, 121] on icon "Next image" at bounding box center [502, 123] width 9 height 9
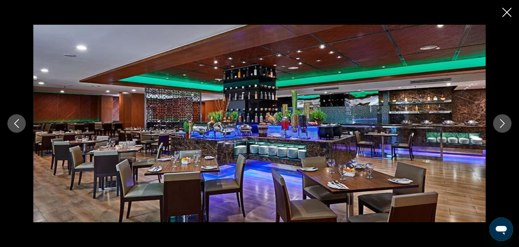
click at [504, 121] on icon "Next image" at bounding box center [502, 123] width 9 height 9
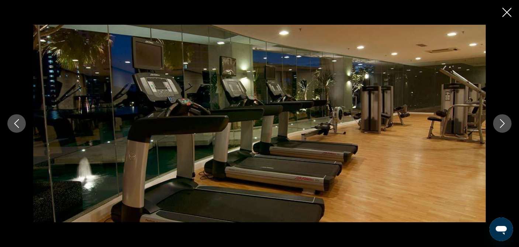
click at [504, 121] on icon "Next image" at bounding box center [502, 123] width 9 height 9
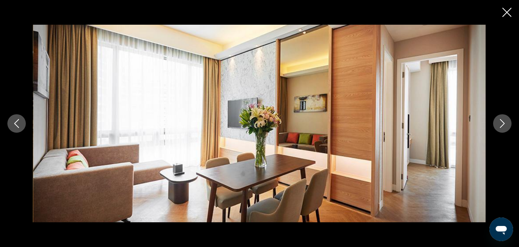
click at [504, 121] on icon "Next image" at bounding box center [502, 123] width 9 height 9
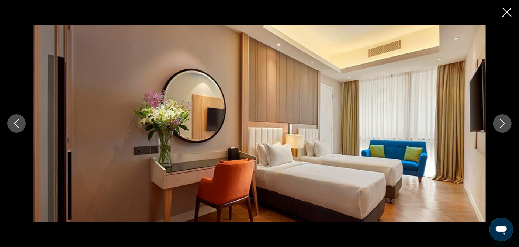
click at [504, 121] on icon "Next image" at bounding box center [502, 123] width 9 height 9
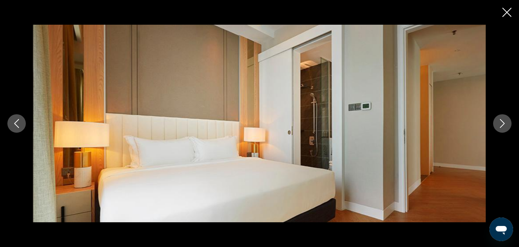
click at [504, 121] on icon "Next image" at bounding box center [502, 123] width 9 height 9
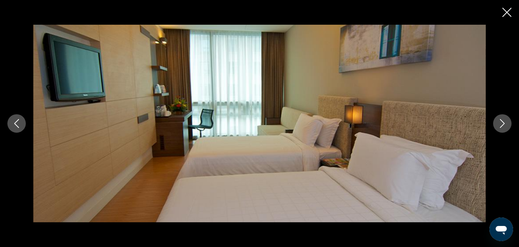
click at [504, 121] on icon "Next image" at bounding box center [502, 123] width 9 height 9
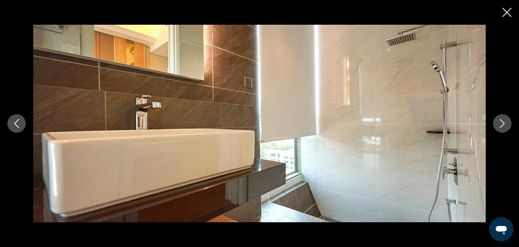
click at [504, 121] on icon "Next image" at bounding box center [502, 123] width 9 height 9
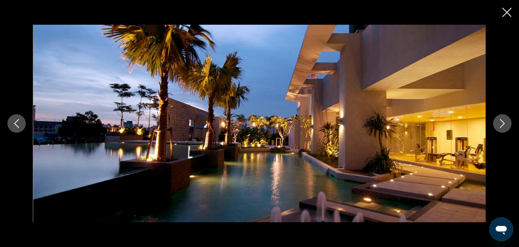
click at [504, 121] on icon "Next image" at bounding box center [502, 123] width 9 height 9
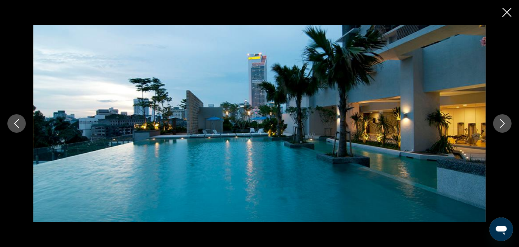
click at [508, 10] on icon "Close slideshow" at bounding box center [506, 12] width 9 height 9
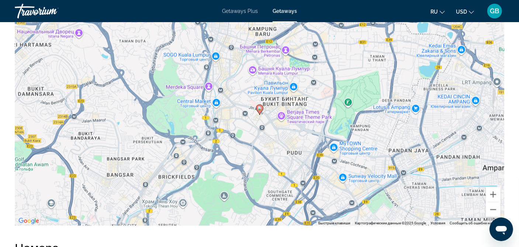
scroll to position [959, 0]
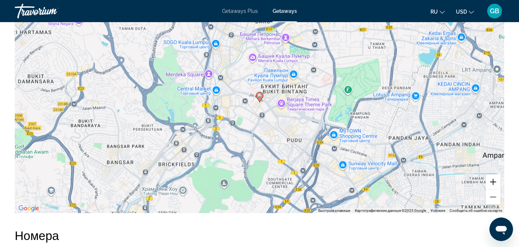
click at [494, 181] on button "Увеличить" at bounding box center [493, 182] width 15 height 15
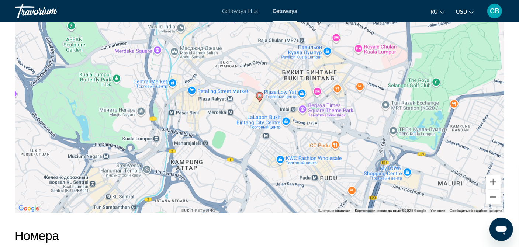
click at [492, 196] on button "Уменьшить" at bounding box center [493, 197] width 15 height 15
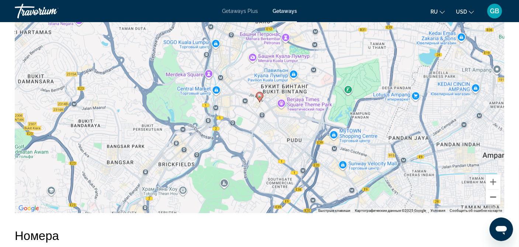
click at [492, 196] on button "Уменьшить" at bounding box center [493, 197] width 15 height 15
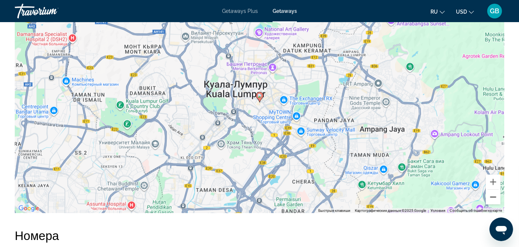
click at [492, 196] on button "Уменьшить" at bounding box center [493, 197] width 15 height 15
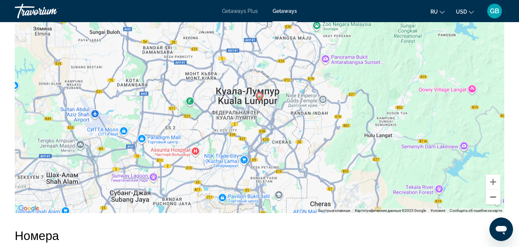
click at [492, 196] on button "Уменьшить" at bounding box center [493, 197] width 15 height 15
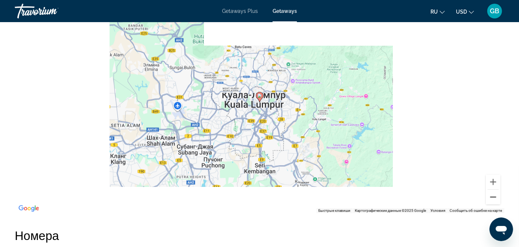
click at [492, 196] on button "Уменьшить" at bounding box center [493, 197] width 15 height 15
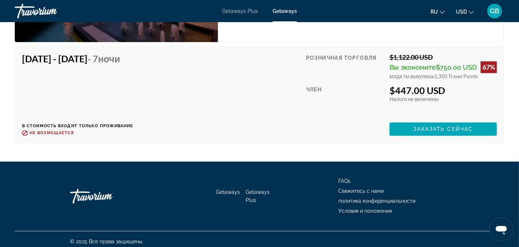
scroll to position [1307, 0]
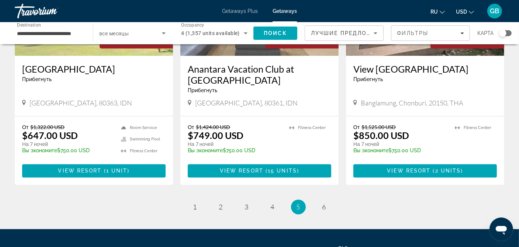
scroll to position [959, 0]
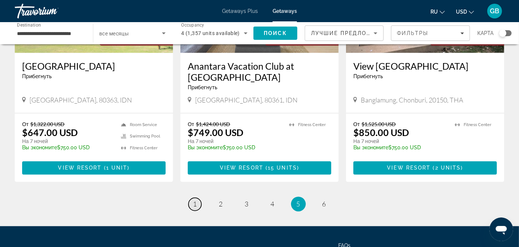
click at [198, 198] on link "page 1" at bounding box center [194, 204] width 13 height 13
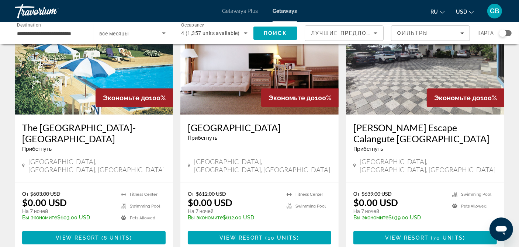
scroll to position [369, 0]
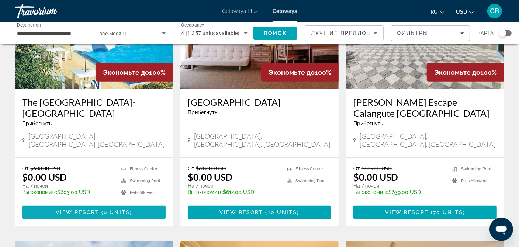
click at [70, 209] on span "View Resort" at bounding box center [78, 212] width 44 height 6
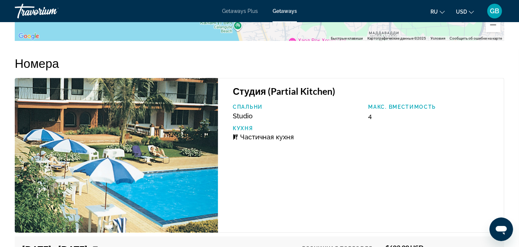
scroll to position [1078, 0]
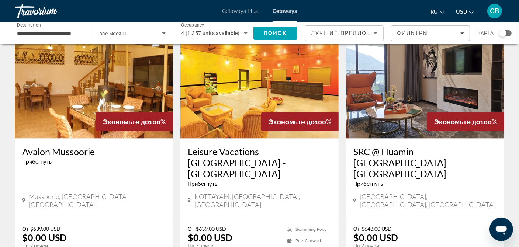
scroll to position [885, 0]
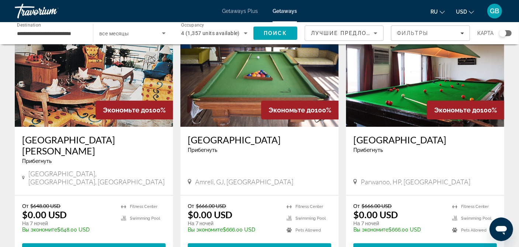
scroll to position [74, 0]
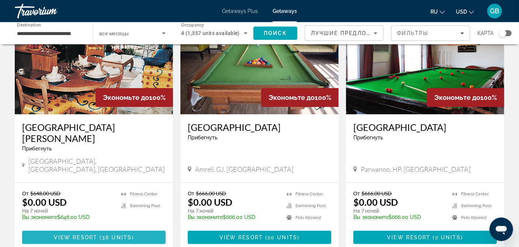
click at [82, 235] on span "View Resort" at bounding box center [76, 238] width 44 height 6
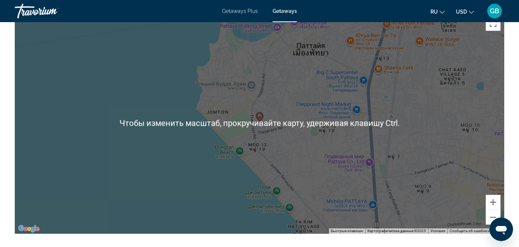
scroll to position [811, 0]
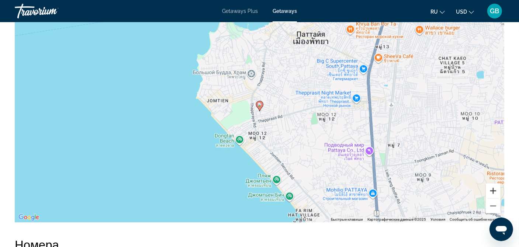
click at [491, 187] on button "Увеличить" at bounding box center [493, 191] width 15 height 15
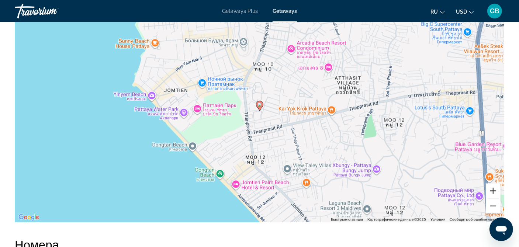
click at [491, 187] on button "Увеличить" at bounding box center [493, 191] width 15 height 15
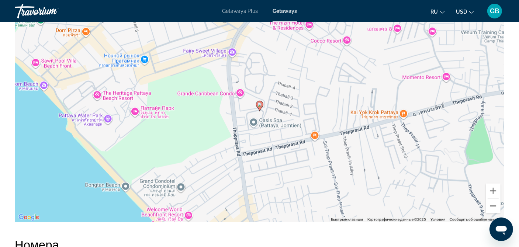
click at [491, 202] on button "Уменьшить" at bounding box center [493, 206] width 15 height 15
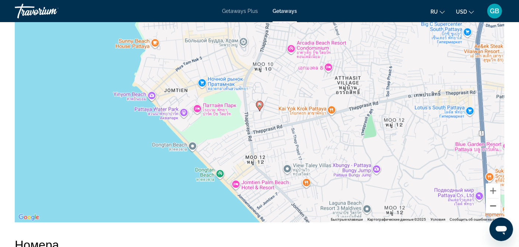
click at [491, 202] on button "Уменьшить" at bounding box center [493, 206] width 15 height 15
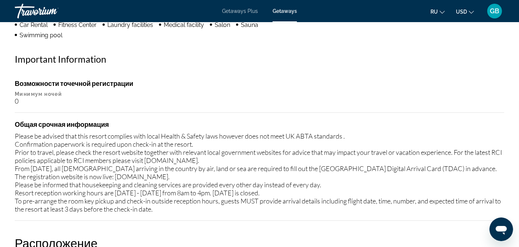
scroll to position [566, 0]
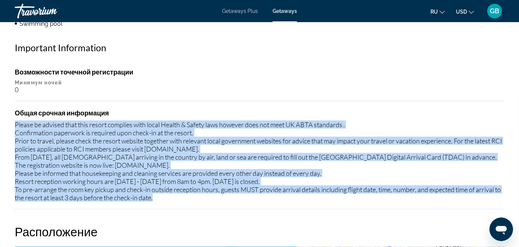
drag, startPoint x: 167, startPoint y: 198, endPoint x: 16, endPoint y: 125, distance: 168.4
click at [16, 125] on div "Please be advised that this resort complies with local Health & Safety laws how…" at bounding box center [259, 161] width 489 height 81
copy div "Please be advised that this resort complies with local Health & Safety laws how…"
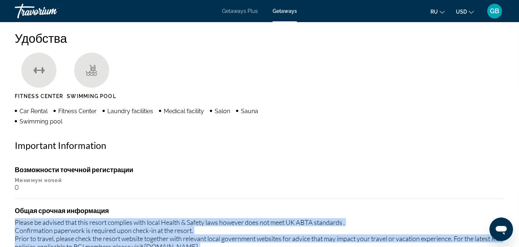
scroll to position [455, 0]
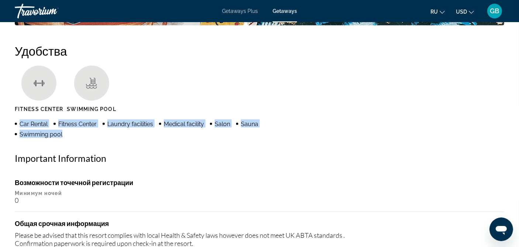
drag, startPoint x: 65, startPoint y: 135, endPoint x: 15, endPoint y: 125, distance: 50.2
click at [15, 125] on ul "Car Rental Fitness Center Laundry facilities Medical facility Salon Sauna Swimm…" at bounding box center [162, 128] width 294 height 18
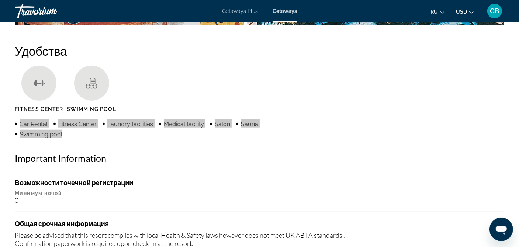
copy ul "Car Rental Fitness Center Laundry facilities Medical facility Salon Sauna Swimm…"
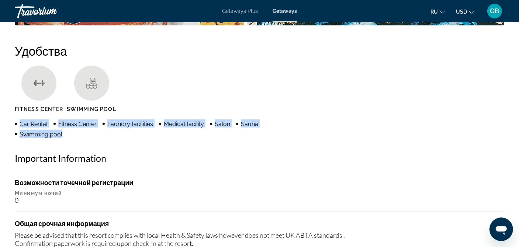
copy ul "Car Rental Fitness Center Laundry facilities Medical facility Salon Sauna Swimm…"
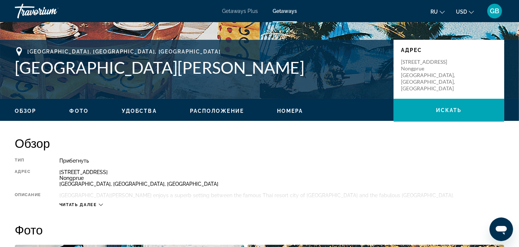
scroll to position [160, 0]
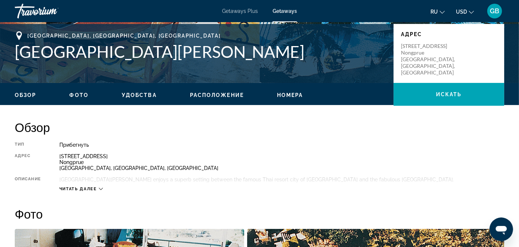
click at [93, 186] on button "Читать далее" at bounding box center [81, 189] width 44 height 6
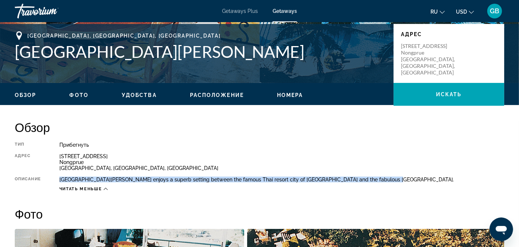
drag, startPoint x: 372, startPoint y: 180, endPoint x: 68, endPoint y: 179, distance: 304.2
click at [64, 179] on div "[GEOGRAPHIC_DATA][PERSON_NAME] enjoys a superb setting between the famous Thai …" at bounding box center [281, 180] width 445 height 6
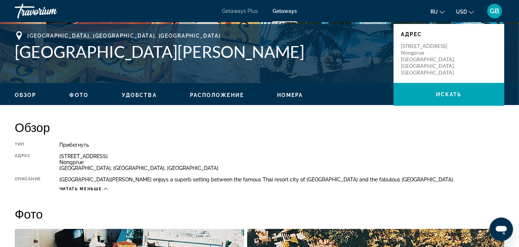
drag, startPoint x: 68, startPoint y: 179, endPoint x: 144, endPoint y: 187, distance: 76.4
click at [144, 187] on div "Читать меньше" at bounding box center [281, 187] width 445 height 9
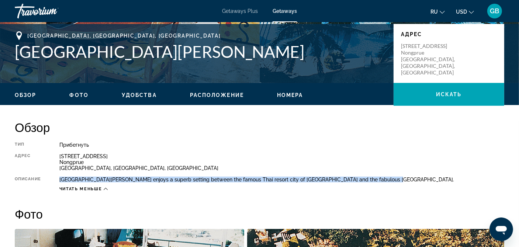
drag, startPoint x: 383, startPoint y: 179, endPoint x: 59, endPoint y: 179, distance: 324.5
click at [59, 179] on div "Тип Прибегнуть Все включено Нет «все включено» Адрес [STREET_ADDRESS] Описание …" at bounding box center [259, 167] width 489 height 50
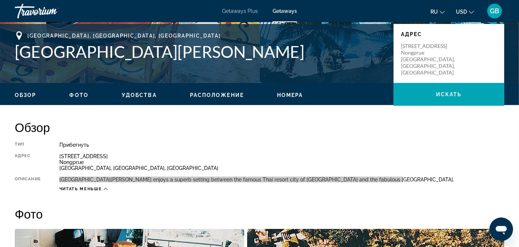
copy div "[GEOGRAPHIC_DATA][PERSON_NAME] enjoys a superb setting between the famous Thai …"
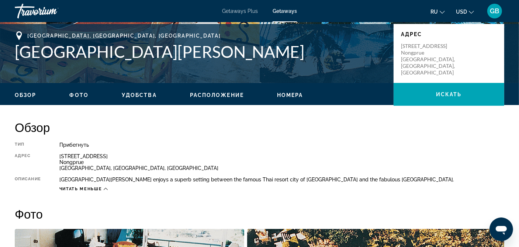
click at [417, 157] on div "[STREET_ADDRESS]" at bounding box center [281, 162] width 445 height 18
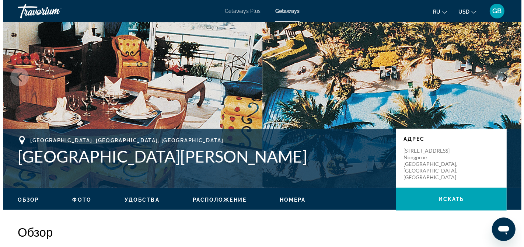
scroll to position [0, 0]
